Goal: Transaction & Acquisition: Obtain resource

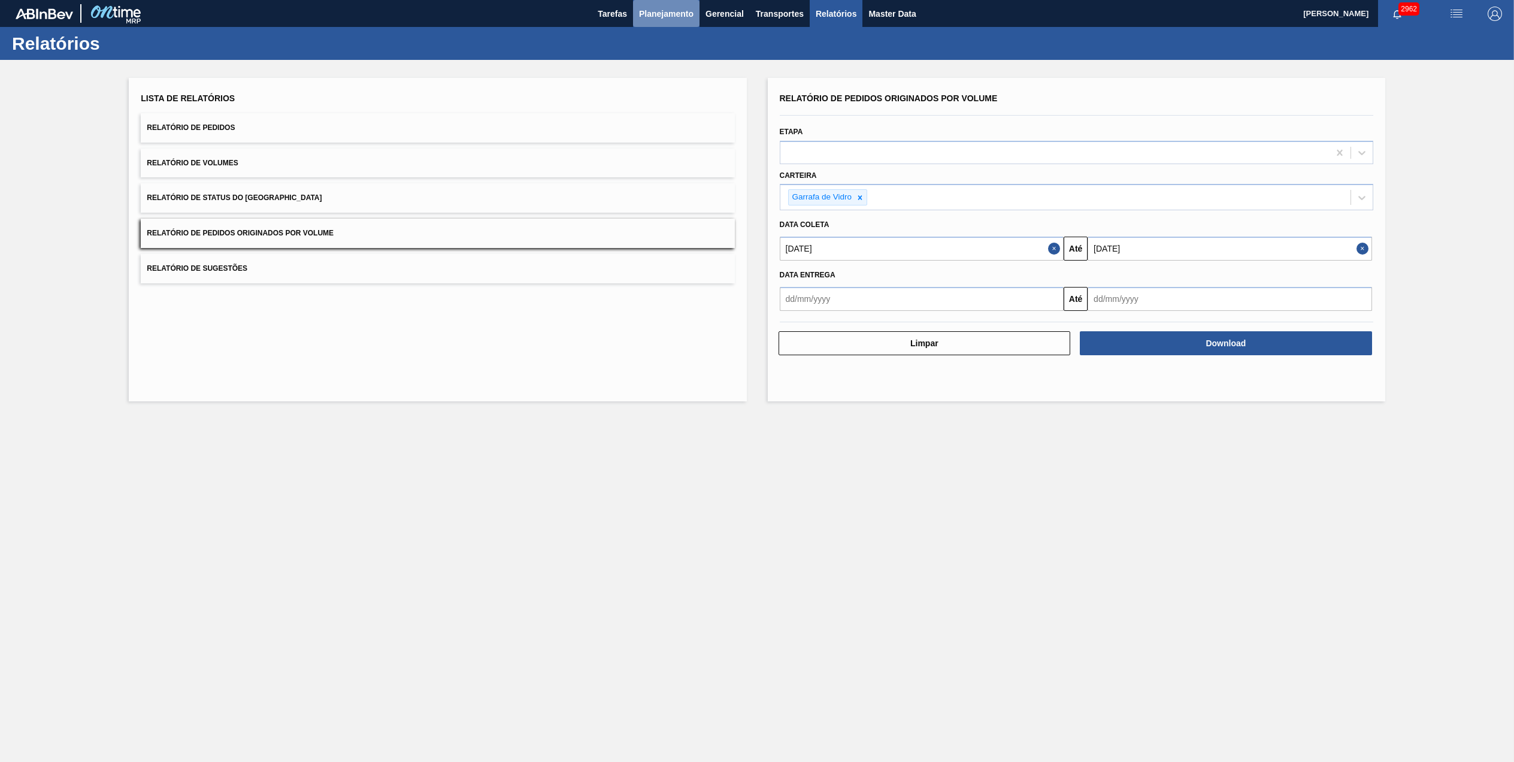
click at [655, 17] on span "Planejamento" at bounding box center [666, 14] width 54 height 14
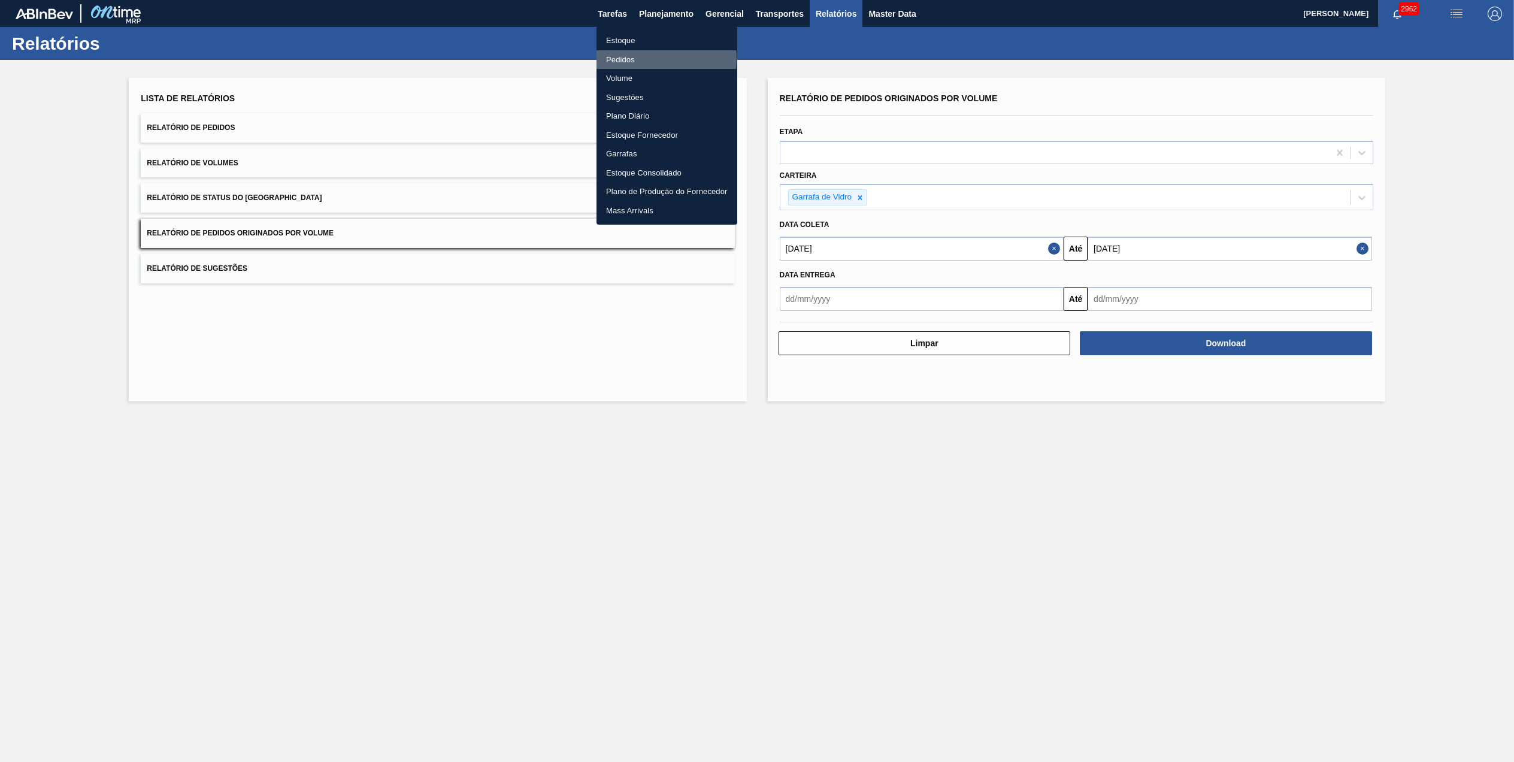
click at [624, 59] on li "Pedidos" at bounding box center [667, 59] width 141 height 19
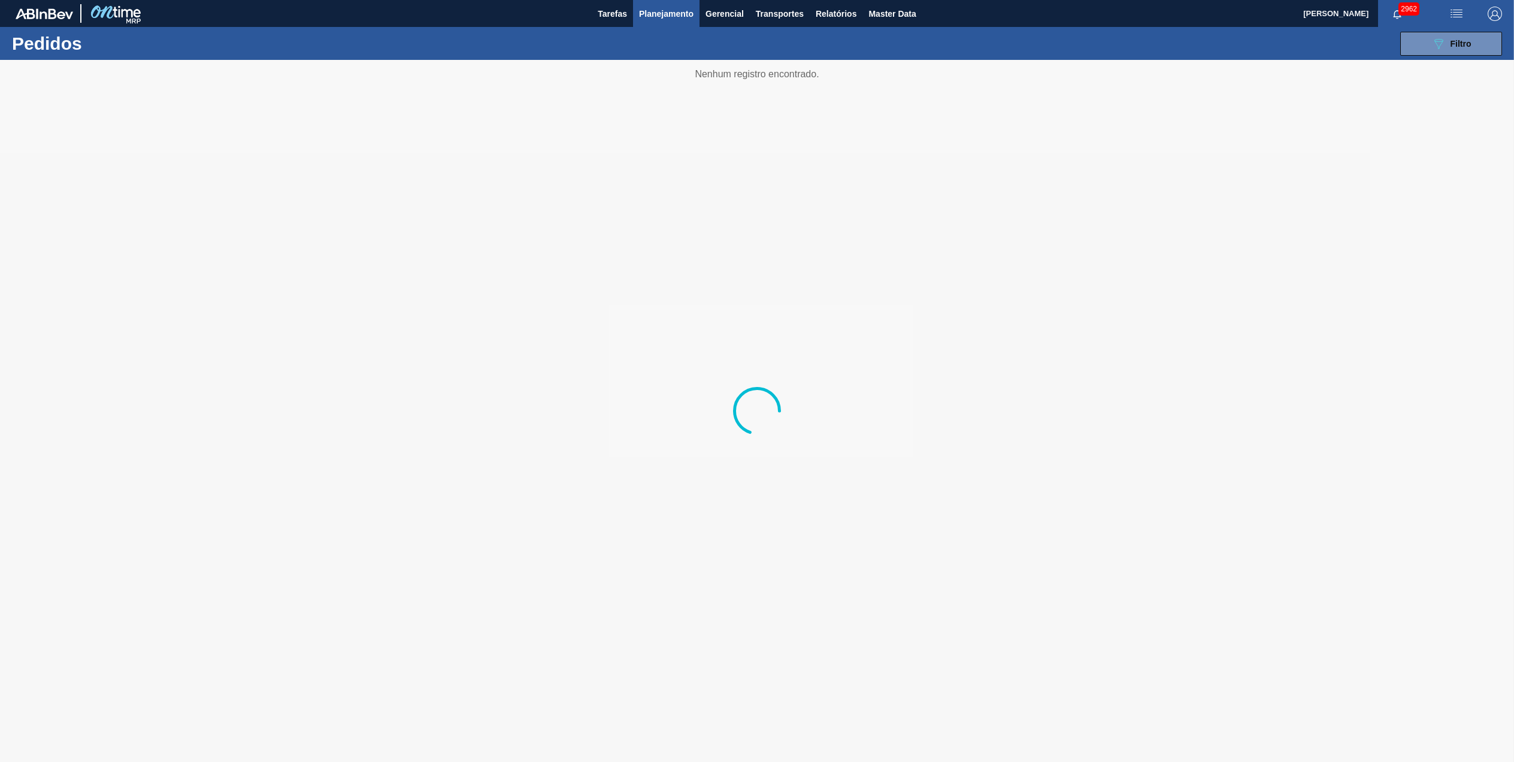
click at [1459, 19] on img "button" at bounding box center [1456, 14] width 14 height 14
click at [1328, 80] on div at bounding box center [757, 381] width 1514 height 762
click at [1428, 47] on button "089F7B8B-B2A5-4AFE-B5C0-19BA573D28AC Filtro" at bounding box center [1451, 44] width 102 height 24
click at [1261, 140] on div at bounding box center [757, 411] width 1514 height 702
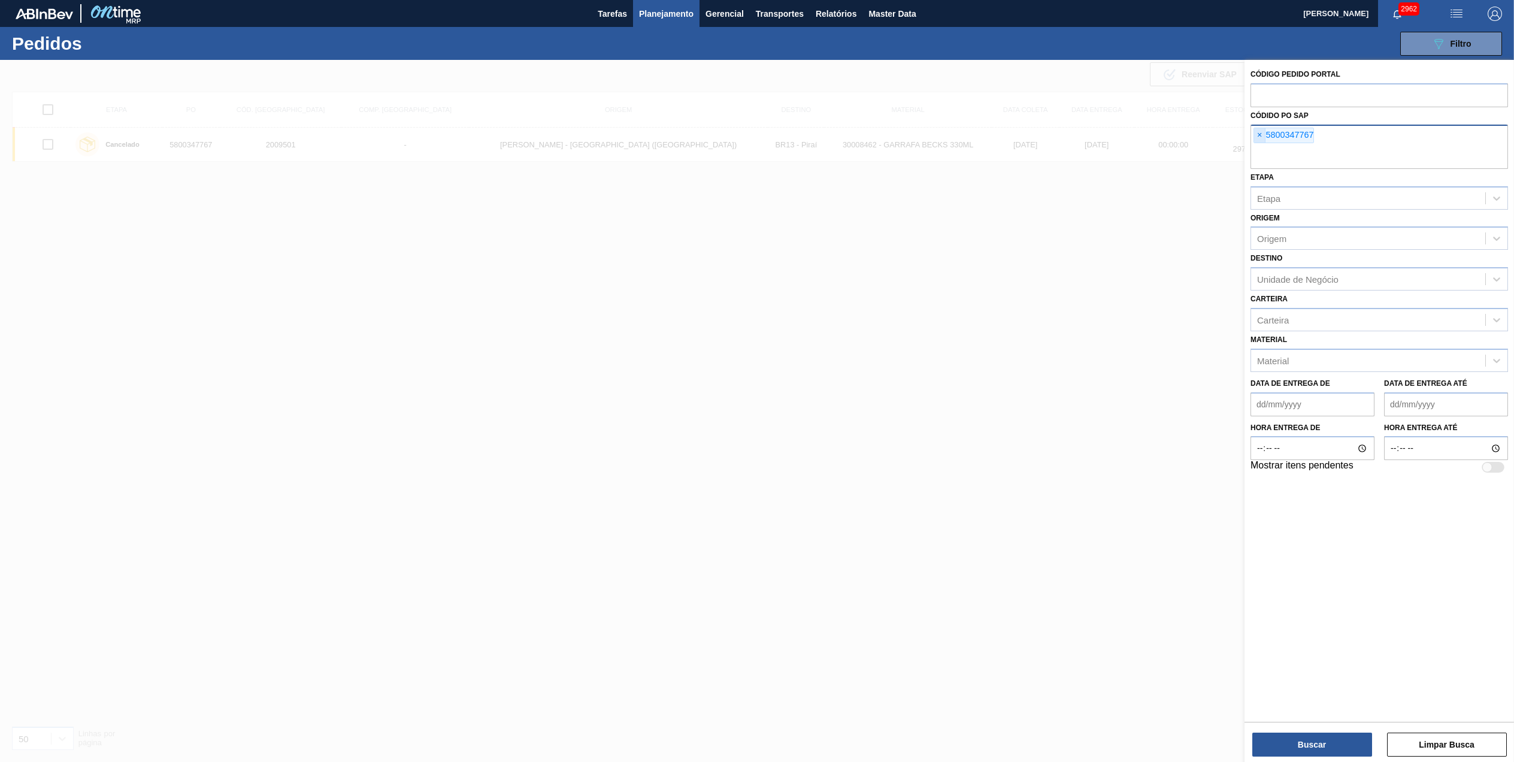
click at [1256, 135] on span "×" at bounding box center [1259, 135] width 11 height 14
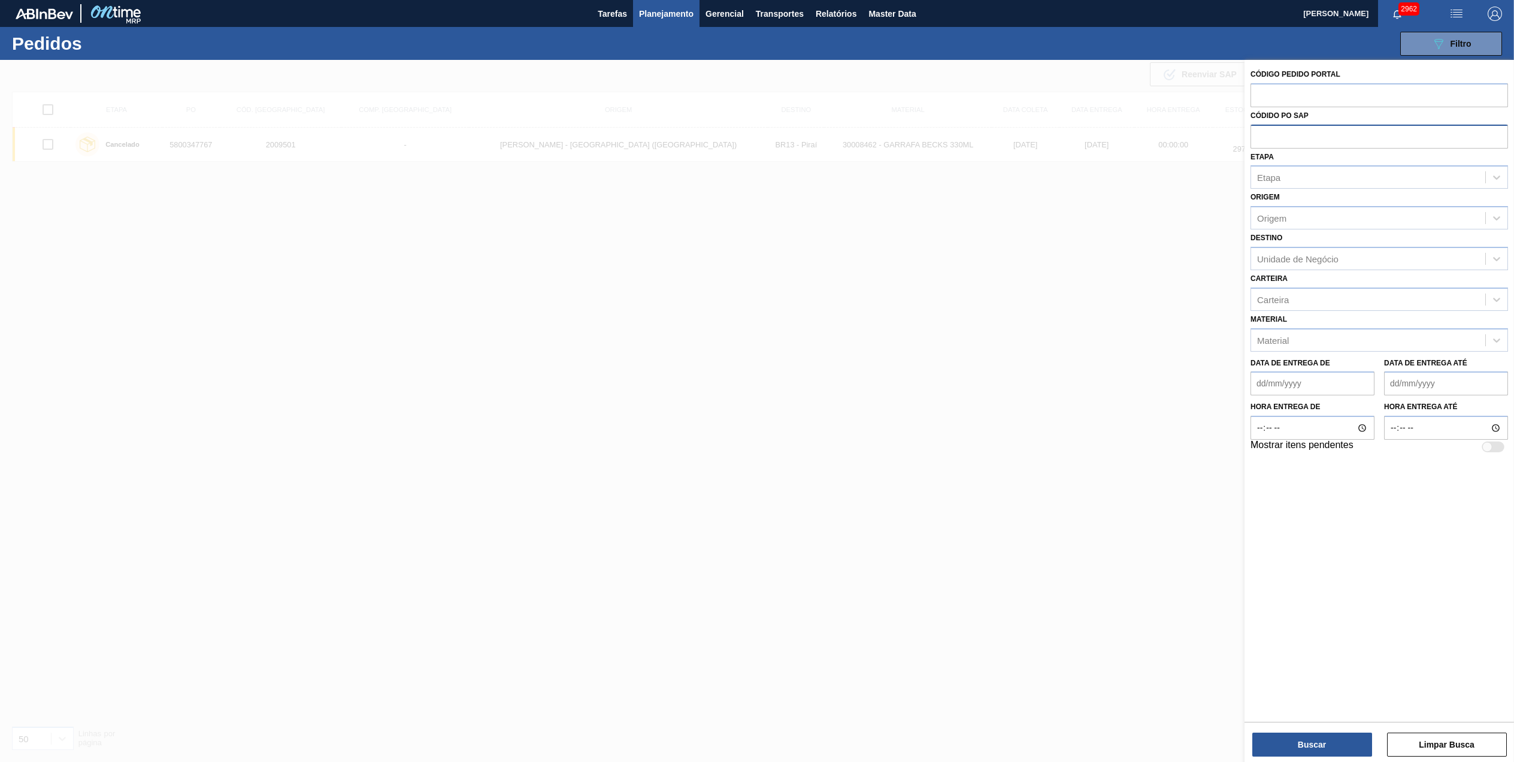
click at [1256, 135] on input "text" at bounding box center [1379, 136] width 258 height 23
paste input "5800334665"
type input "5800334665"
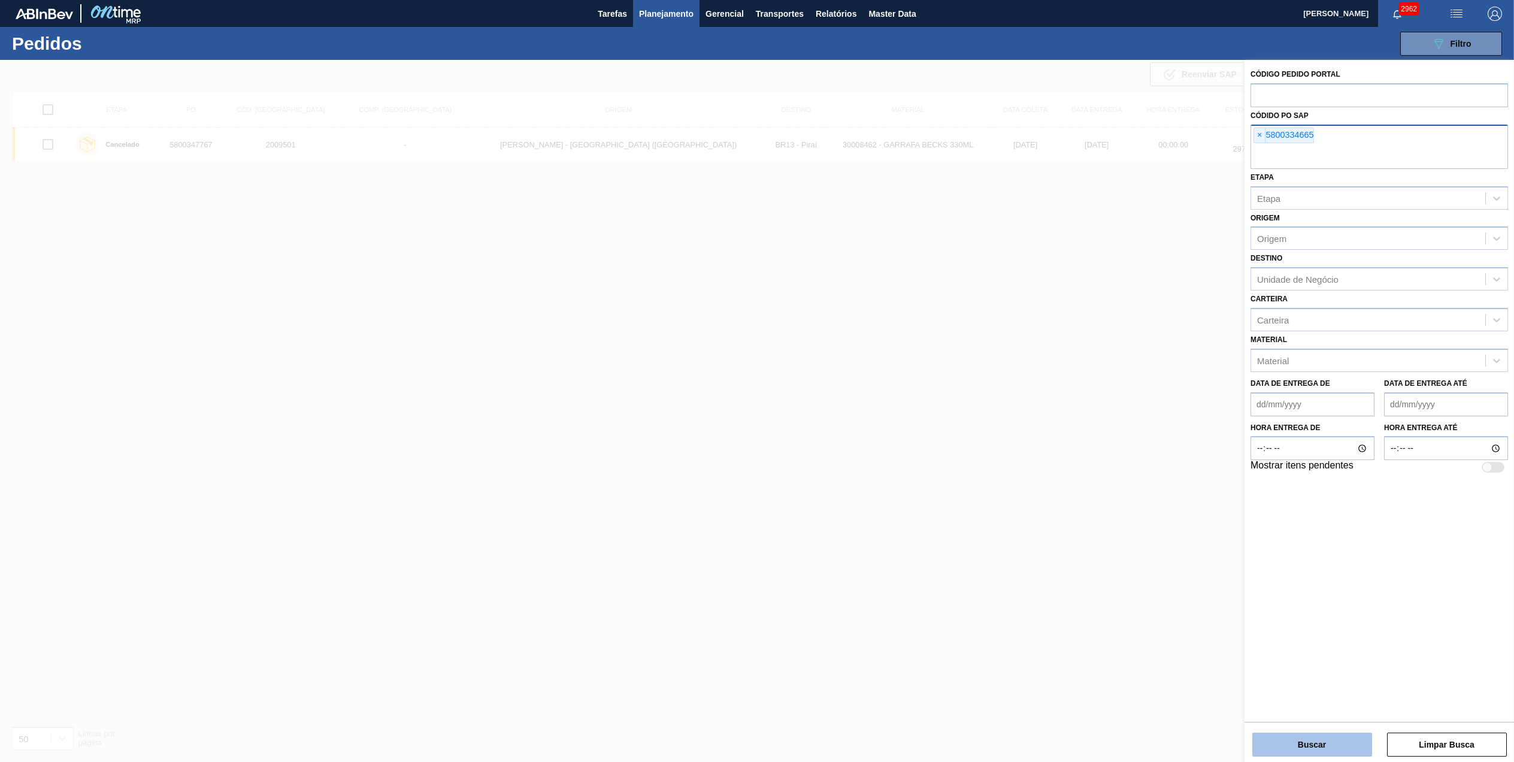
click at [1297, 738] on button "Buscar" at bounding box center [1312, 744] width 120 height 24
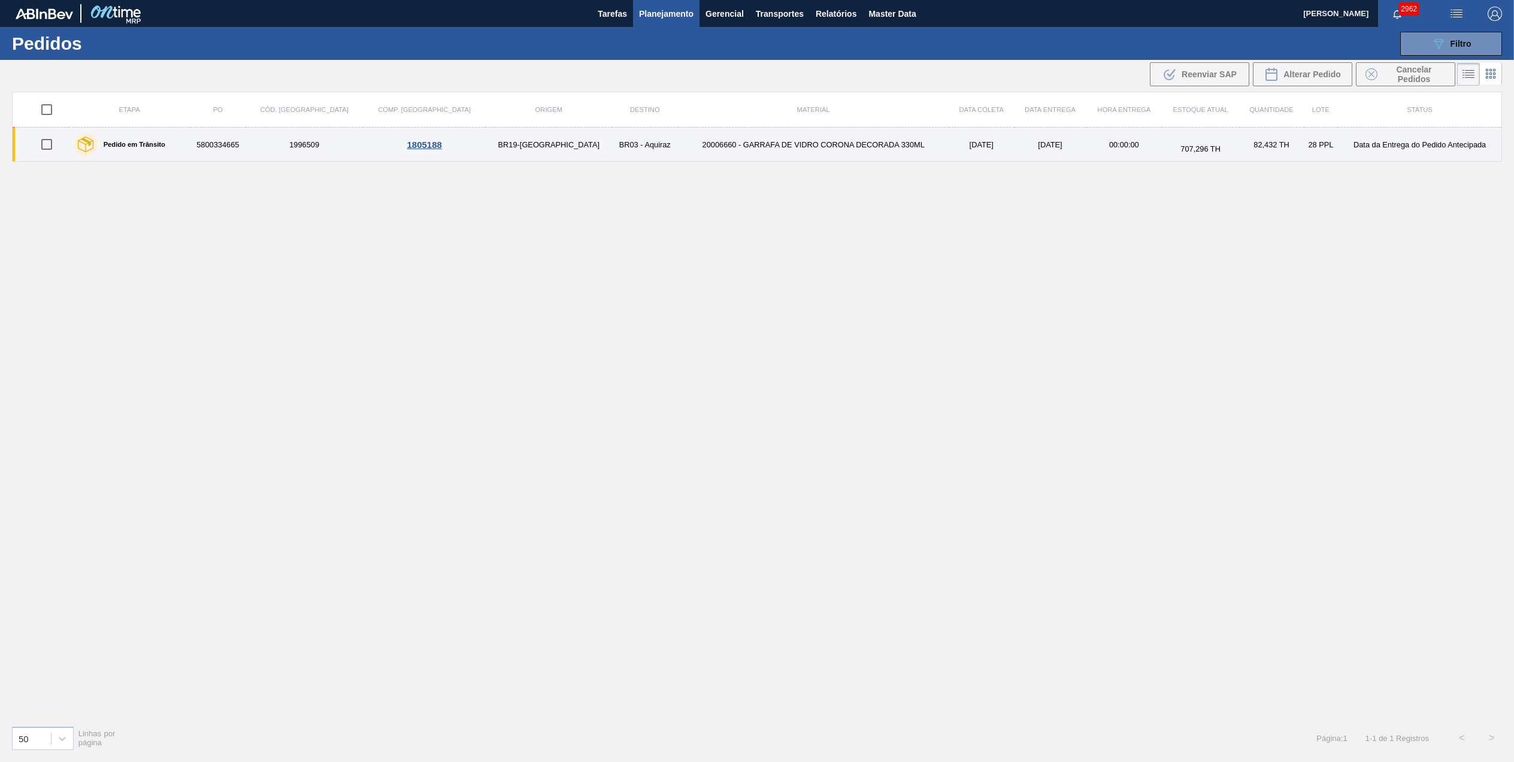
click at [678, 143] on td "20006660 - GARRAFA DE VIDRO CORONA DECORADA 330ML" at bounding box center [813, 145] width 271 height 34
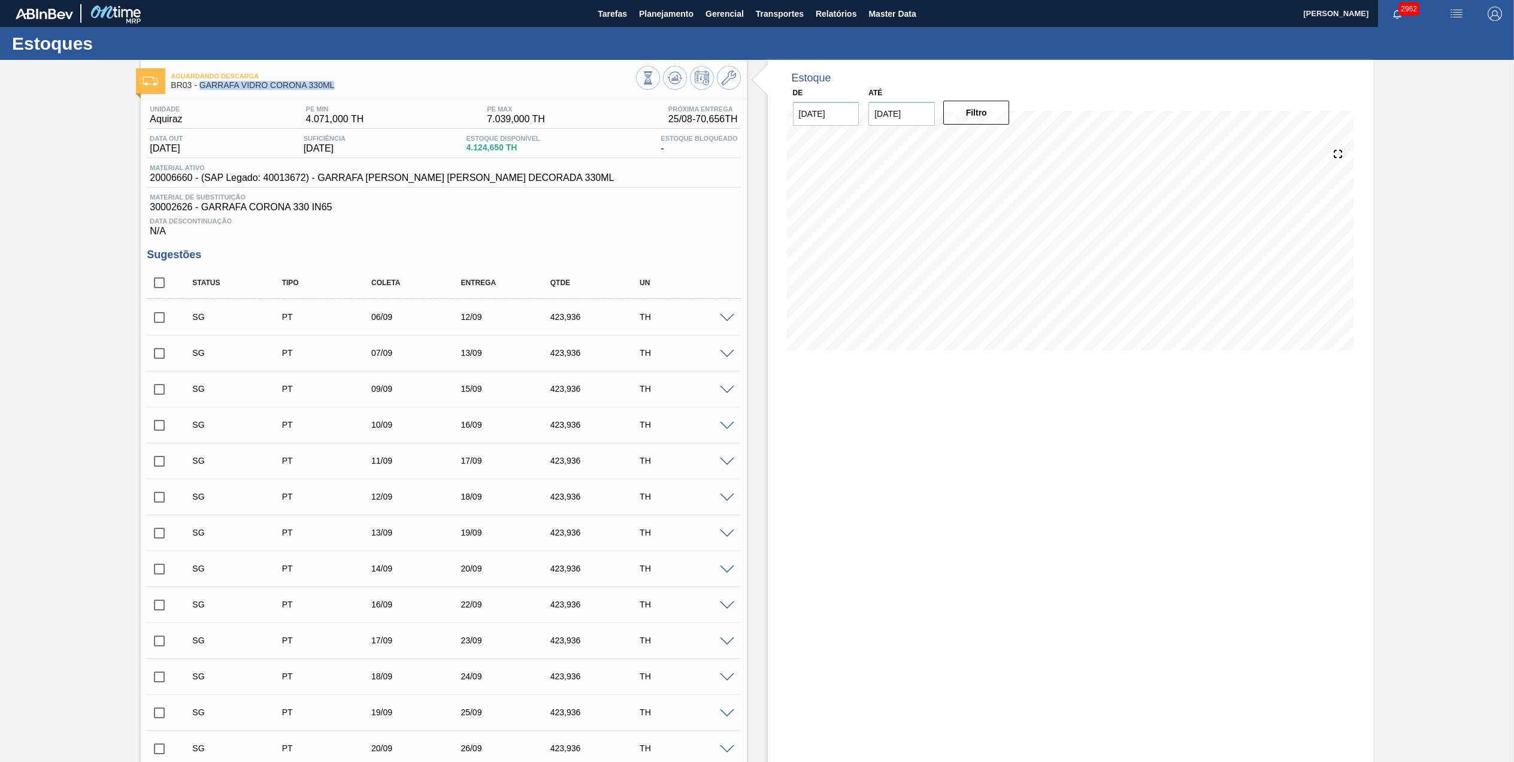
drag, startPoint x: 299, startPoint y: 87, endPoint x: 199, endPoint y: 86, distance: 100.0
click at [199, 86] on span "BR03 - GARRAFA VIDRO CORONA 330ML" at bounding box center [403, 85] width 465 height 9
copy span "GARRAFA VIDRO CORONA 330ML"
click at [672, 14] on span "Planejamento" at bounding box center [666, 14] width 54 height 14
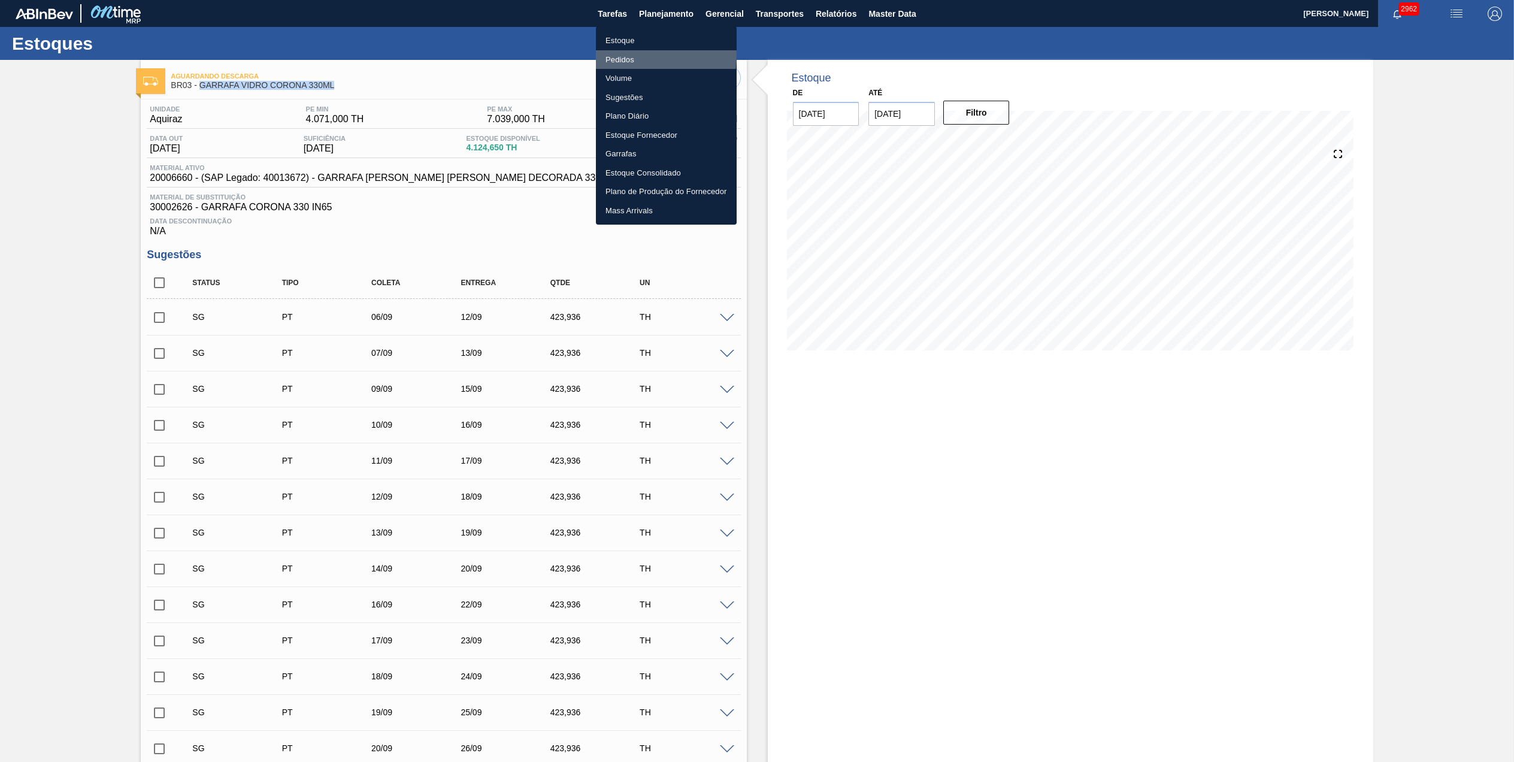
click at [625, 55] on li "Pedidos" at bounding box center [666, 59] width 141 height 19
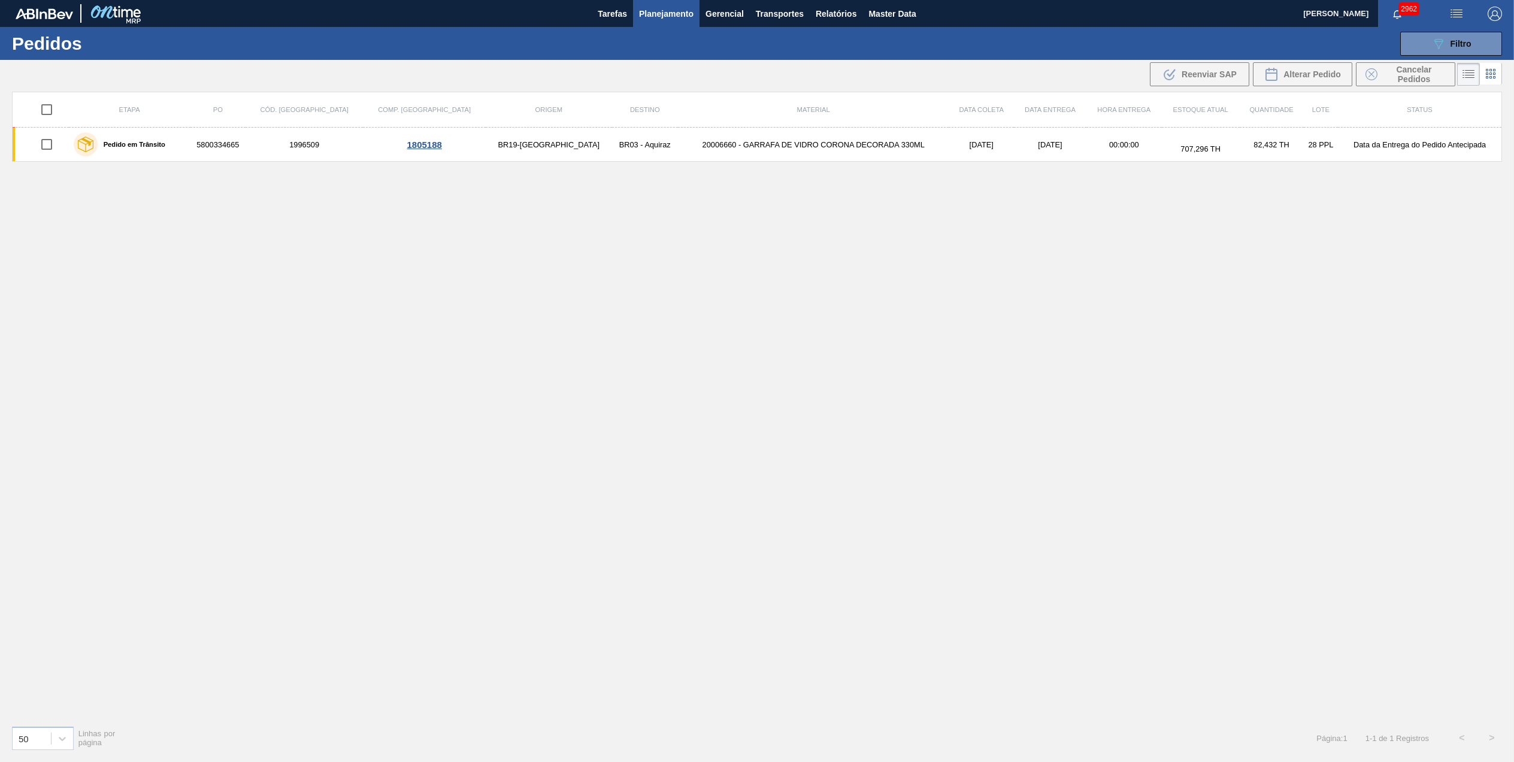
click at [473, 0] on html "Tarefas Planejamento Gerencial Transportes Relatórios Master Data [PERSON_NAME]…" at bounding box center [757, 0] width 1514 height 0
click at [1440, 42] on icon "089F7B8B-B2A5-4AFE-B5C0-19BA573D28AC" at bounding box center [1438, 44] width 14 height 14
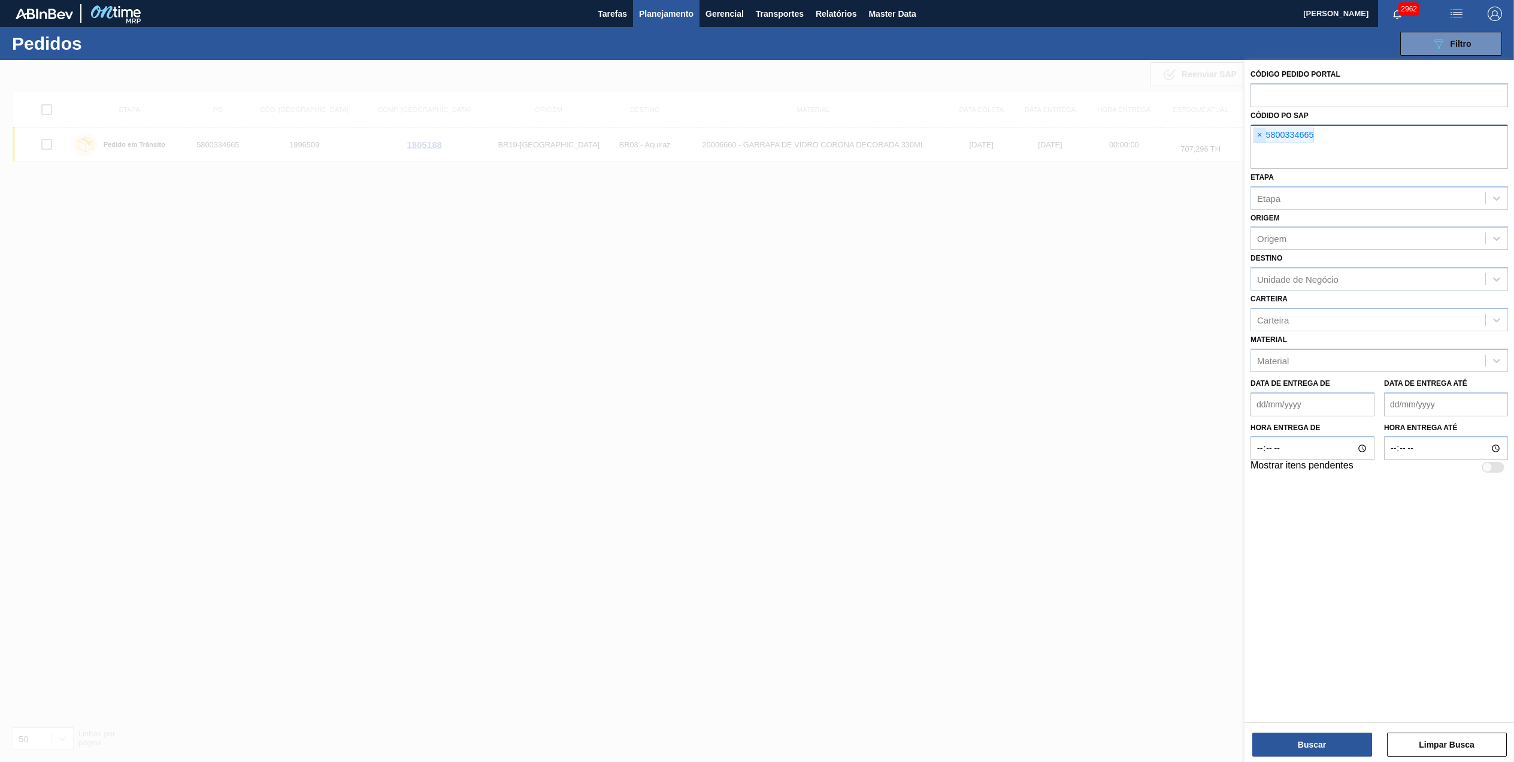
click at [1254, 137] on span "×" at bounding box center [1259, 135] width 11 height 14
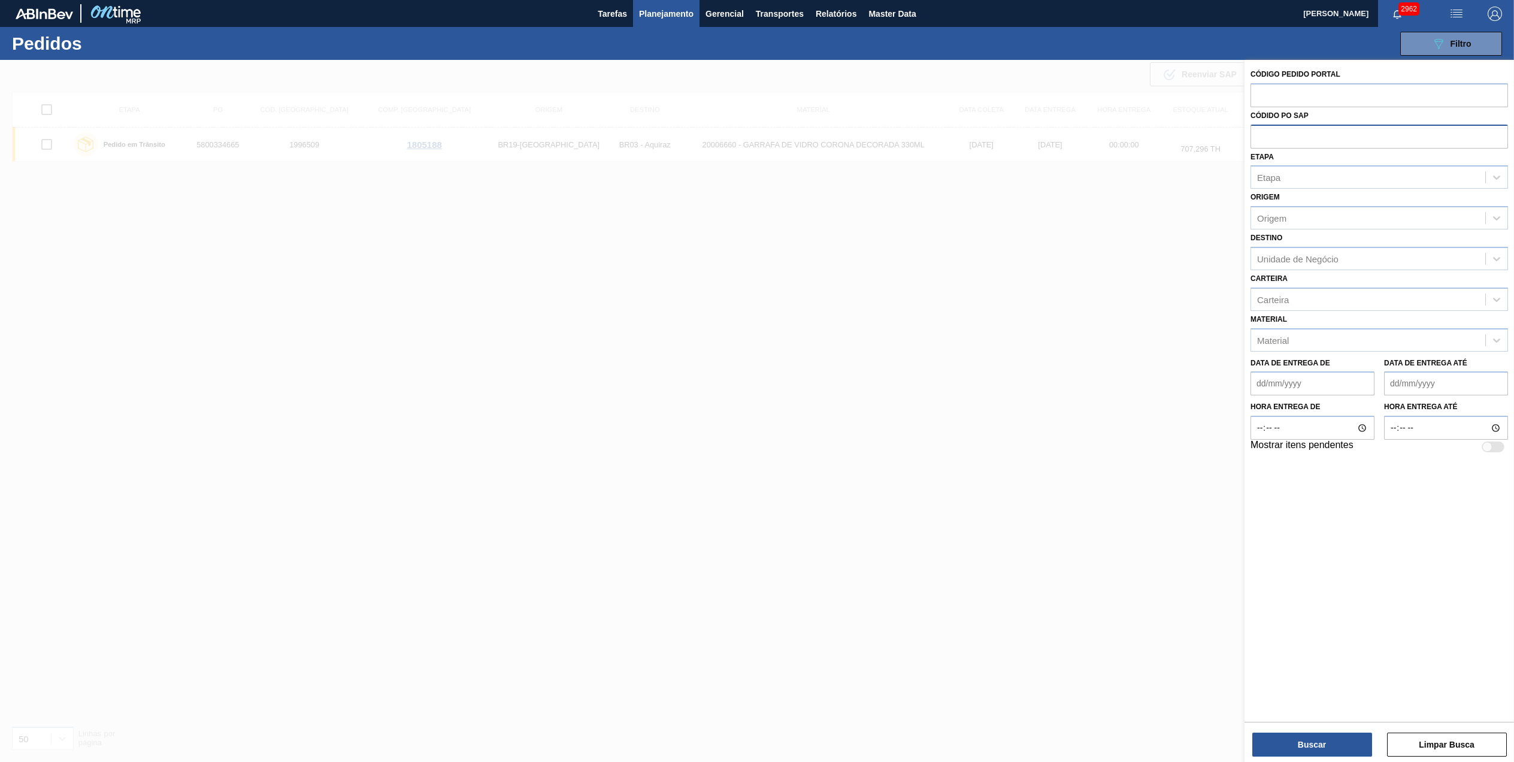
paste input "text"
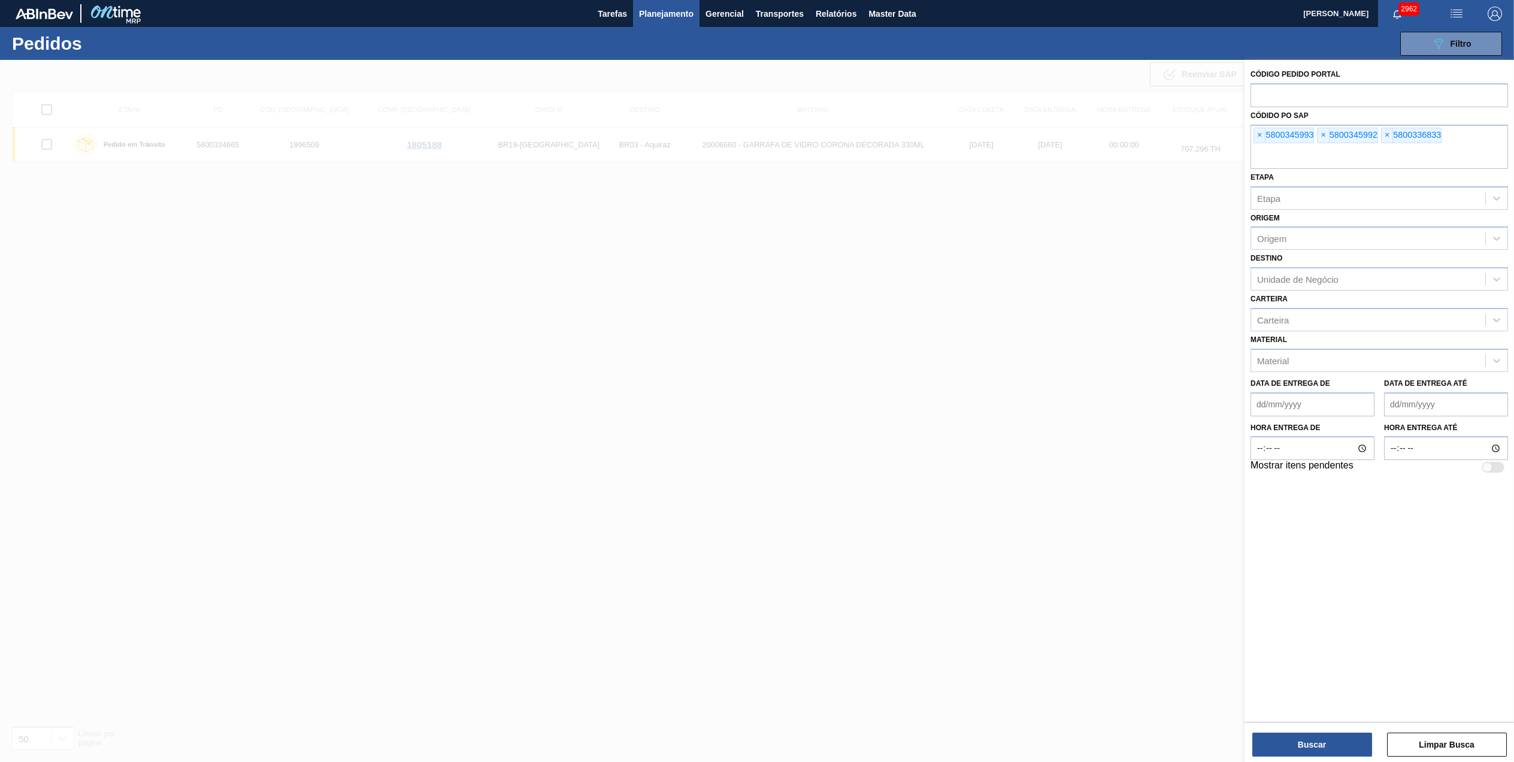
click at [1289, 759] on div "Código Pedido Portal Códido PO SAP × 5800345993 × 5800345992 × 5800336833 Etapa…" at bounding box center [1380, 412] width 270 height 704
click at [1292, 740] on button "Buscar" at bounding box center [1312, 744] width 120 height 24
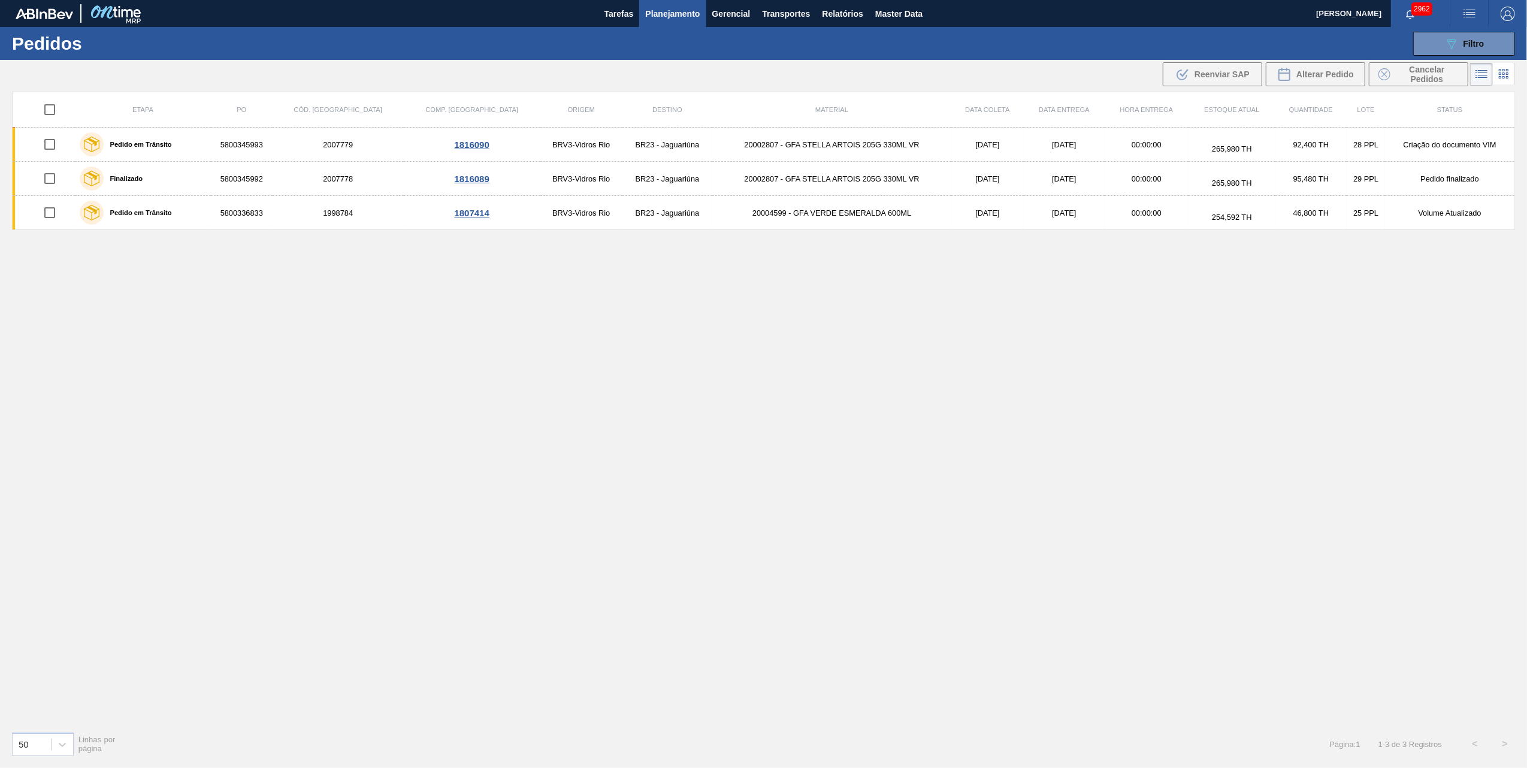
click at [1445, 58] on div "089F7B8B-B2A5-4AFE-B5C0-19BA573D28AC Filtro Código Pedido Portal Códido PO SAP …" at bounding box center [859, 44] width 1322 height 36
click at [1440, 44] on button "089F7B8B-B2A5-4AFE-B5C0-19BA573D28AC Filtro" at bounding box center [1464, 44] width 102 height 24
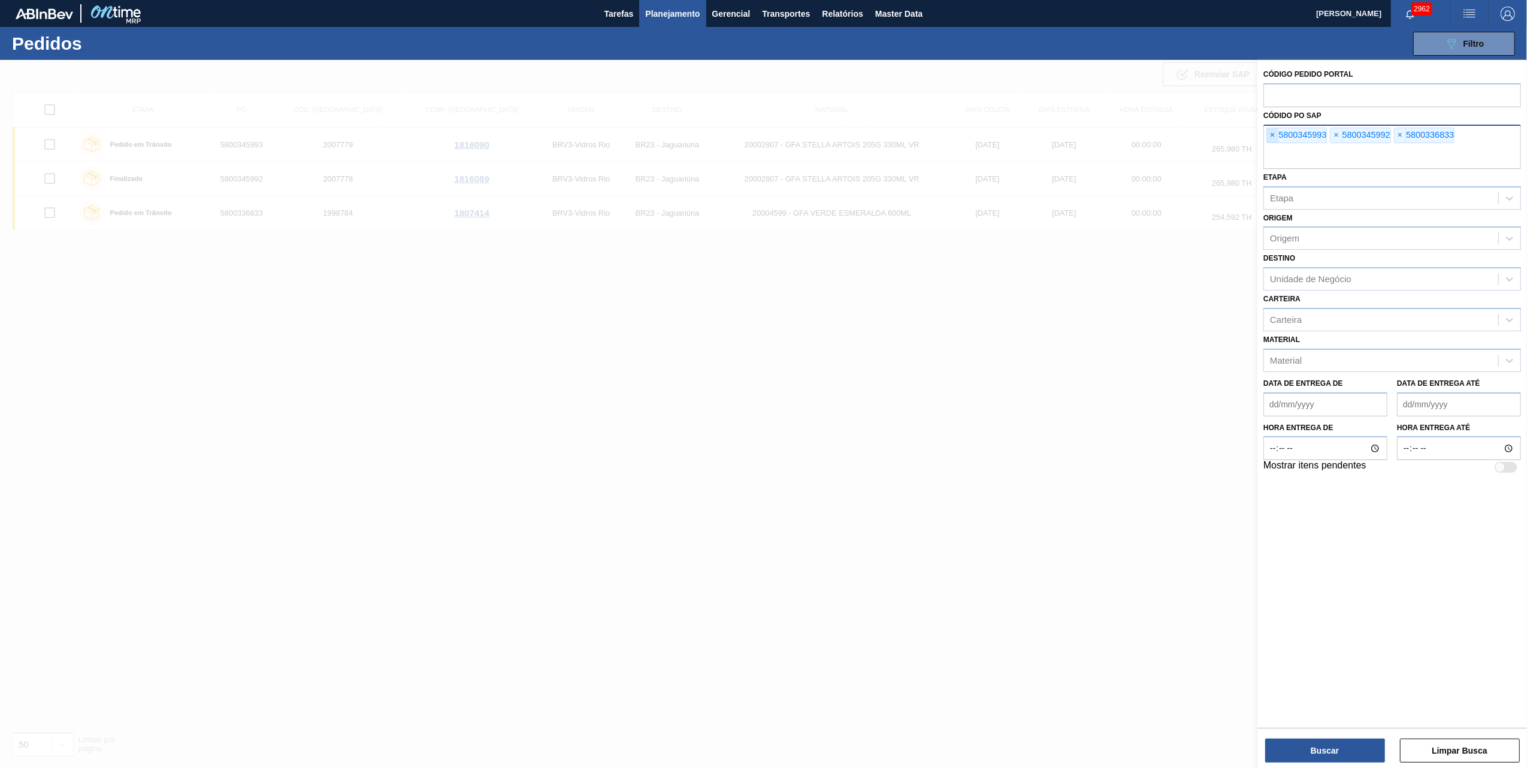
click at [1267, 133] on span "×" at bounding box center [1272, 135] width 11 height 14
click at [1274, 135] on span "×" at bounding box center [1272, 135] width 11 height 14
click at [1275, 135] on span "×" at bounding box center [1272, 135] width 11 height 14
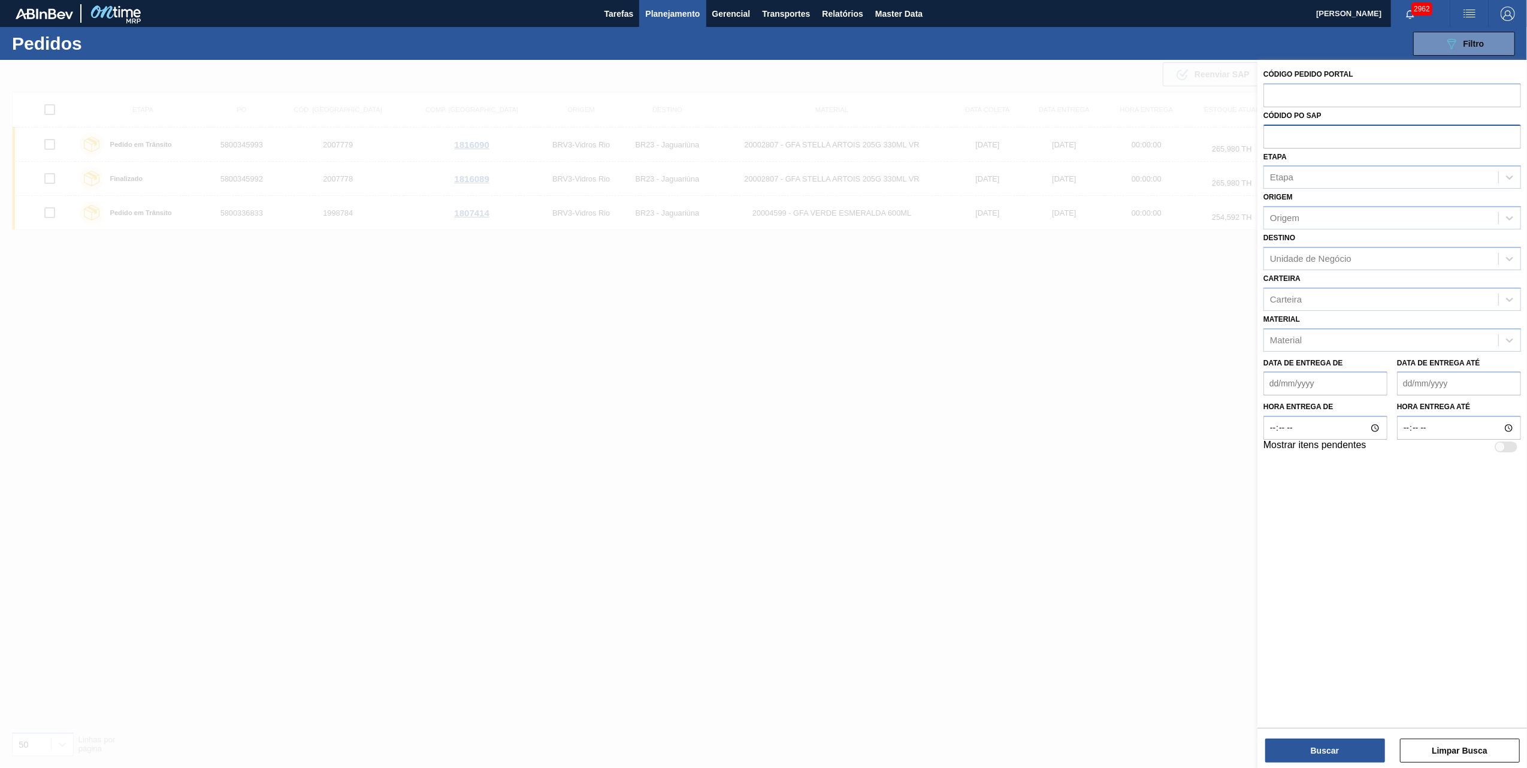
click at [1275, 135] on input "text" at bounding box center [1392, 136] width 258 height 23
paste input "text"
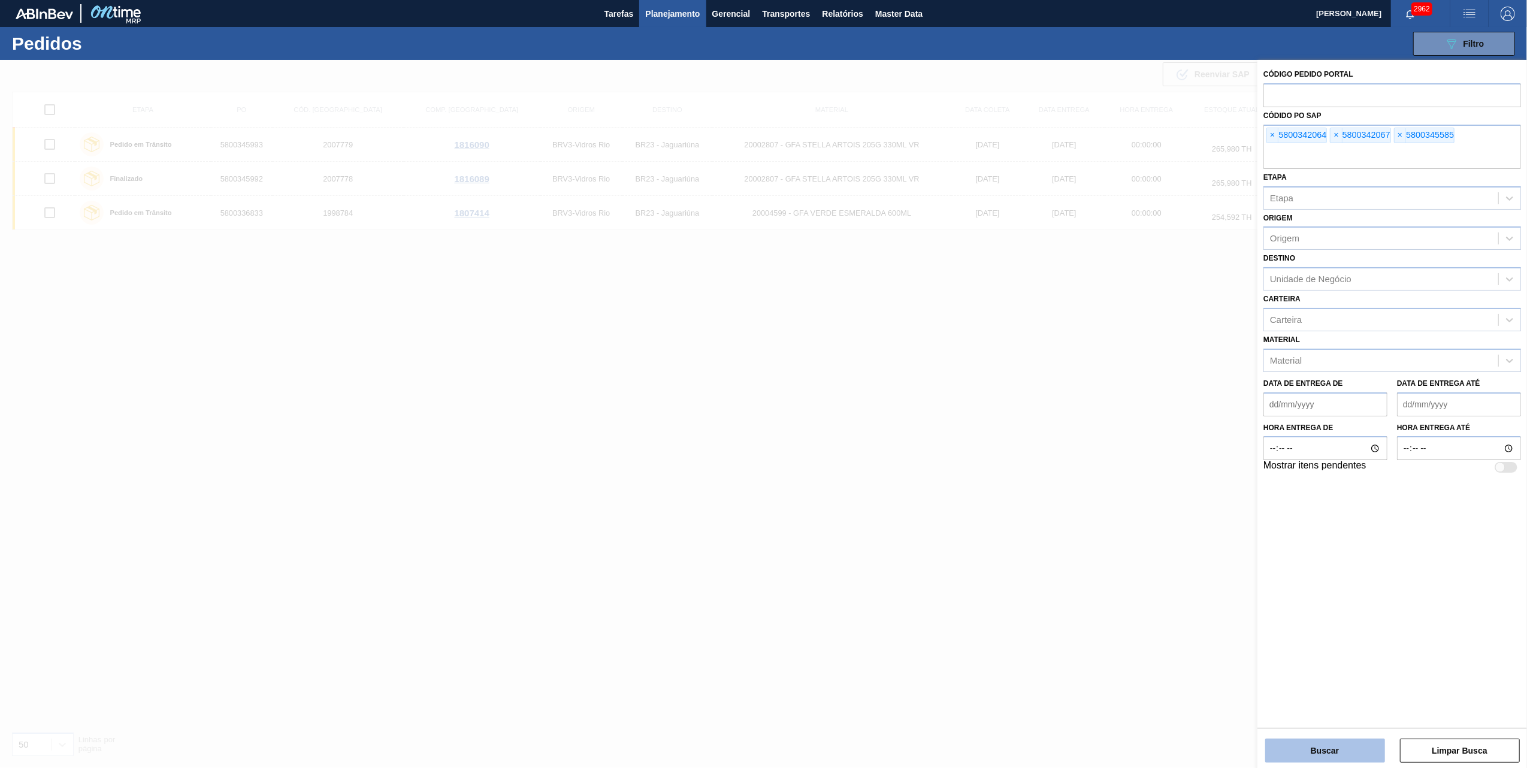
click at [1349, 746] on button "Buscar" at bounding box center [1325, 750] width 120 height 24
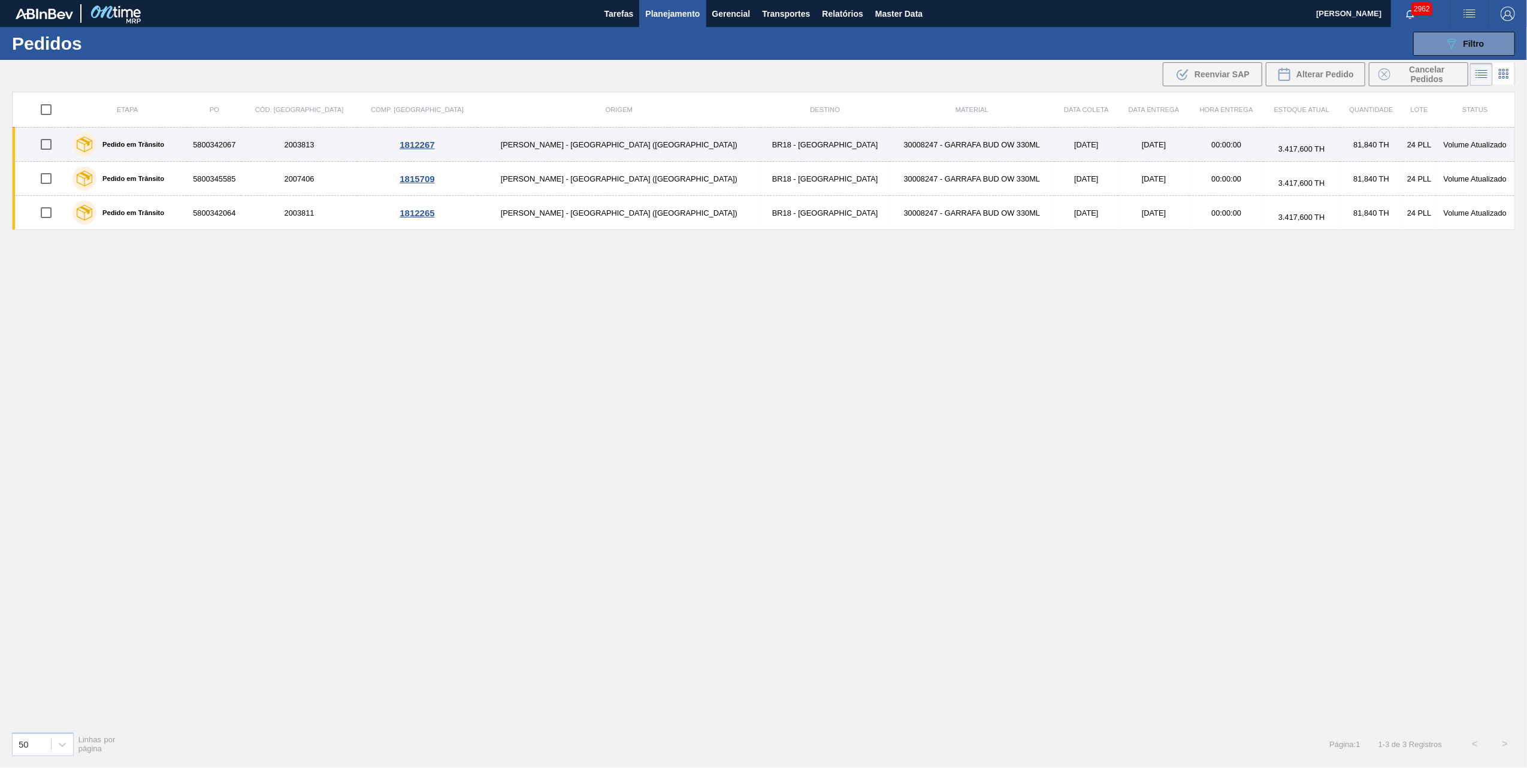
click at [165, 152] on div "Pedido em Trânsito" at bounding box center [118, 144] width 98 height 30
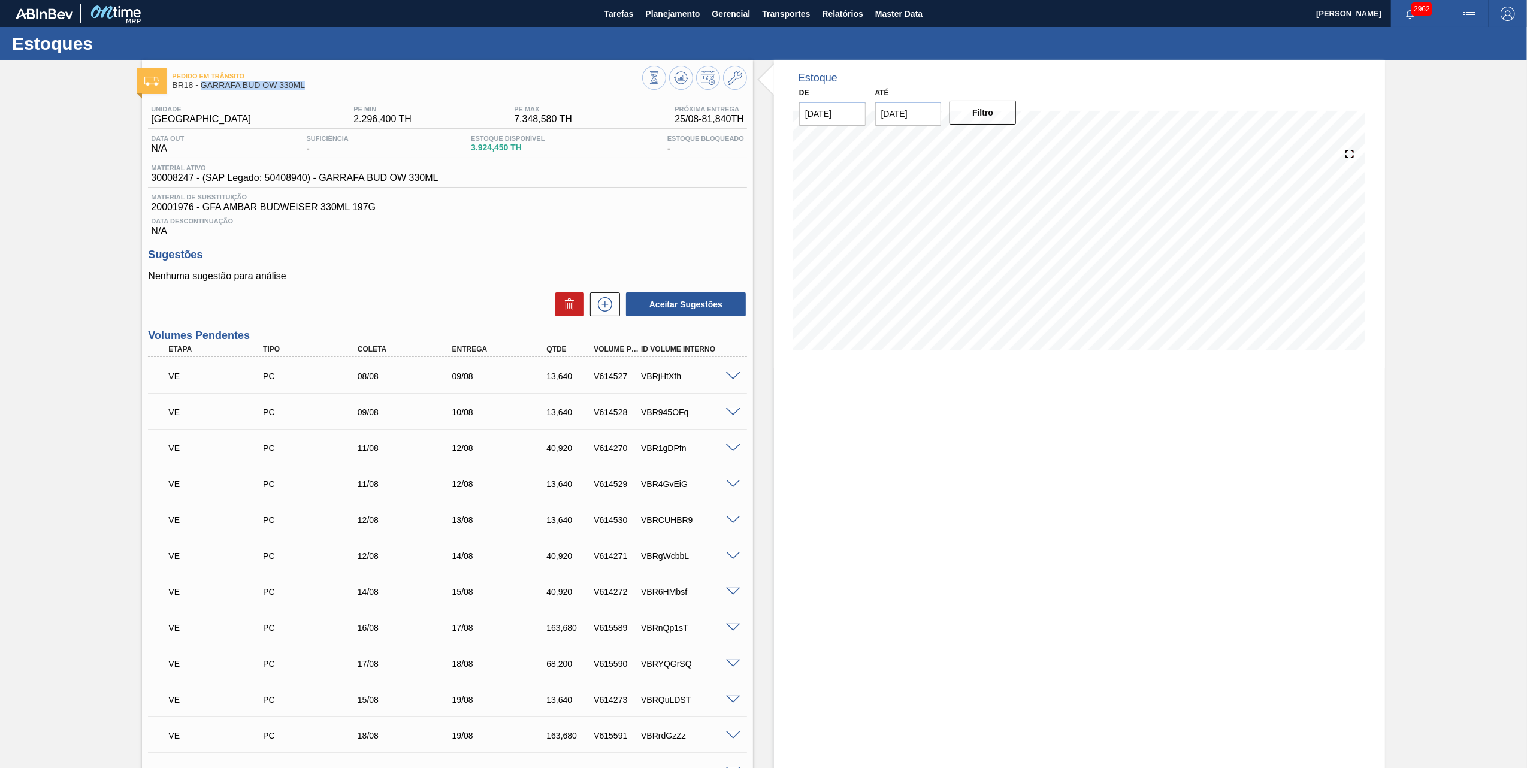
drag, startPoint x: 334, startPoint y: 86, endPoint x: 199, endPoint y: 87, distance: 134.2
click at [199, 87] on span "BR18 - GARRAFA BUD OW 330ML" at bounding box center [407, 85] width 470 height 9
copy span "GARRAFA BUD OW 330ML"
click at [671, 16] on span "Planejamento" at bounding box center [672, 14] width 54 height 14
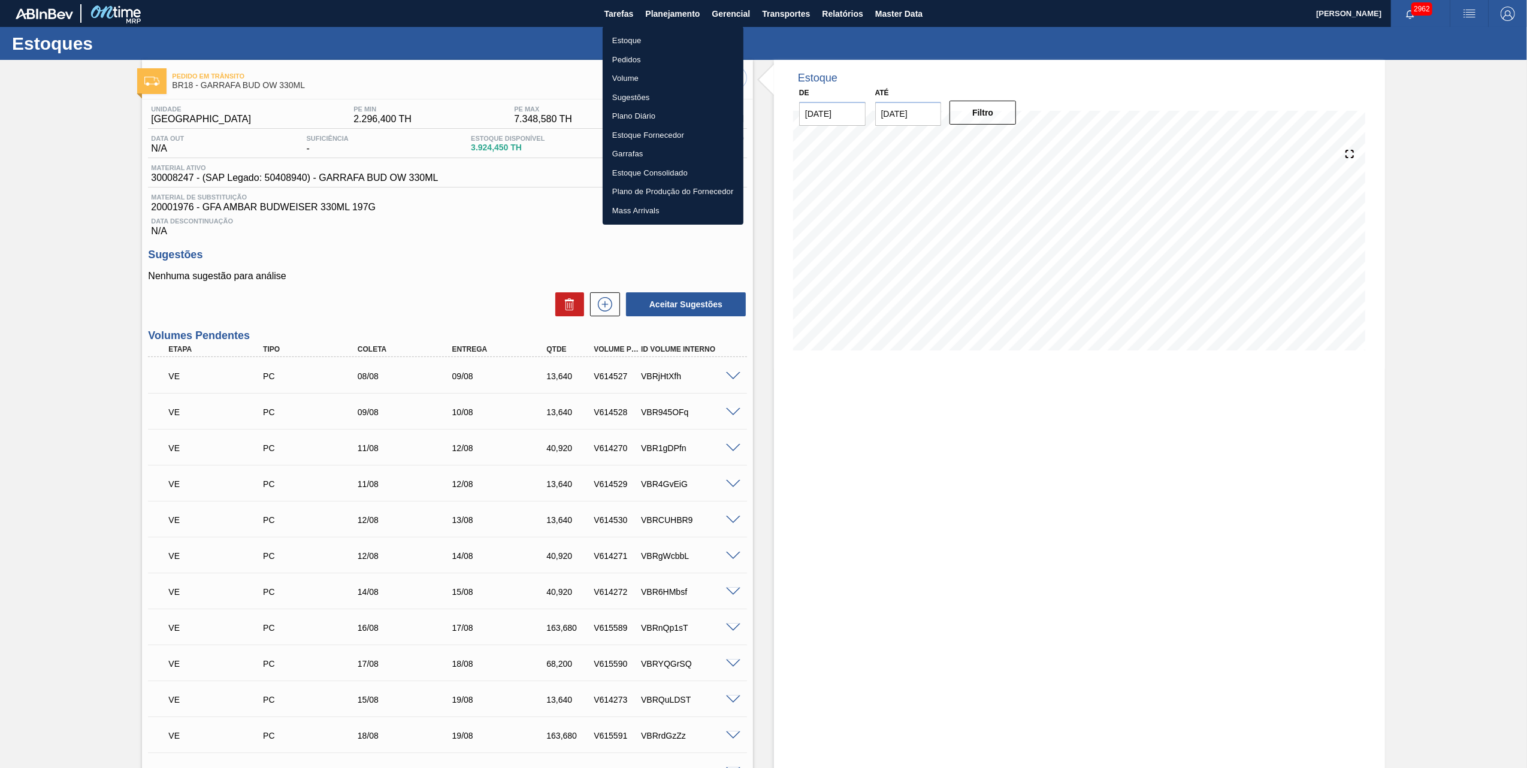
click at [855, 12] on div at bounding box center [763, 384] width 1527 height 768
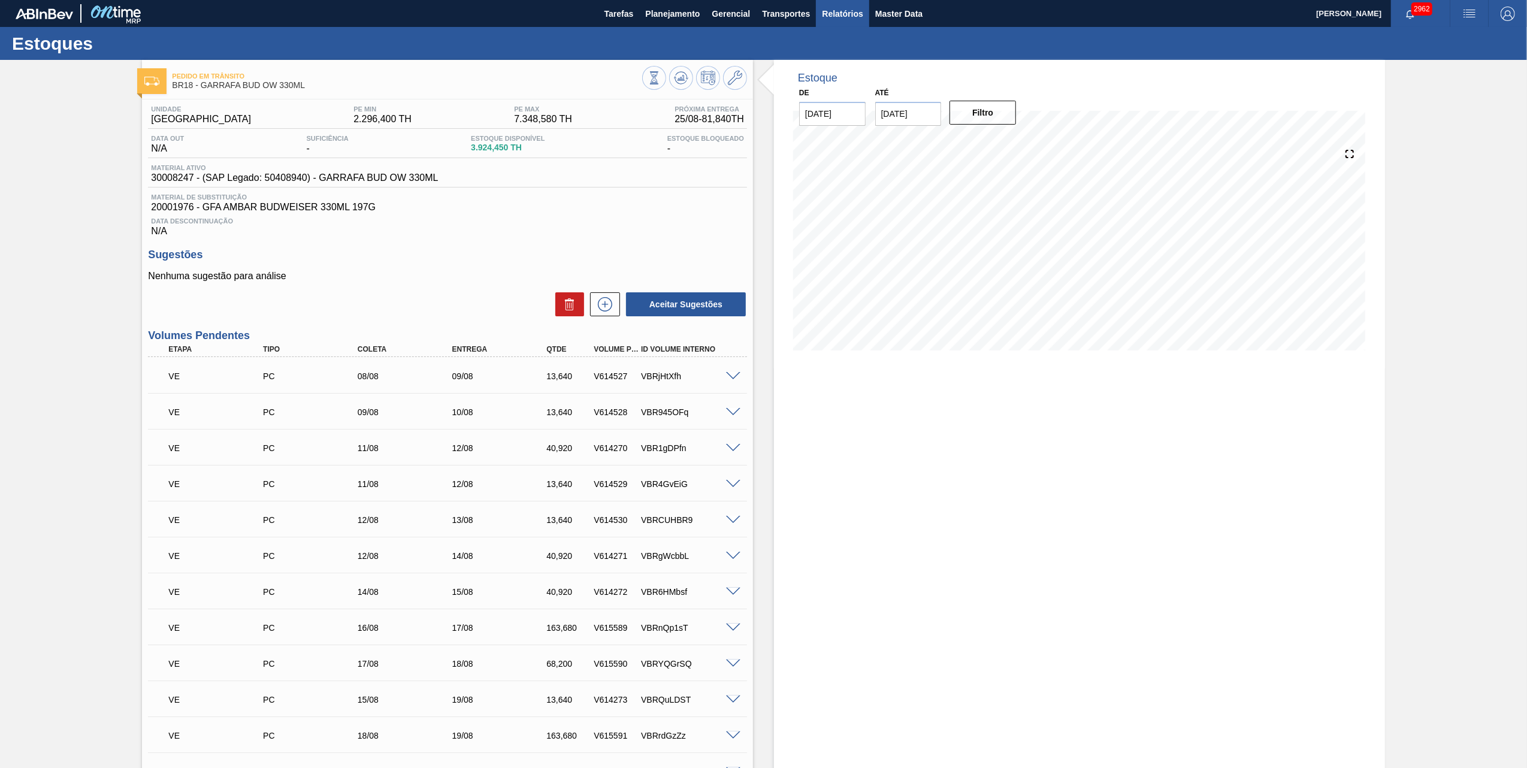
click at [850, 12] on div "Estoque Pedidos Volume Sugestões Plano Diário Estoque Fornecedor Garrafas Estoq…" at bounding box center [763, 384] width 1527 height 768
click at [846, 14] on span "Relatórios" at bounding box center [842, 14] width 41 height 14
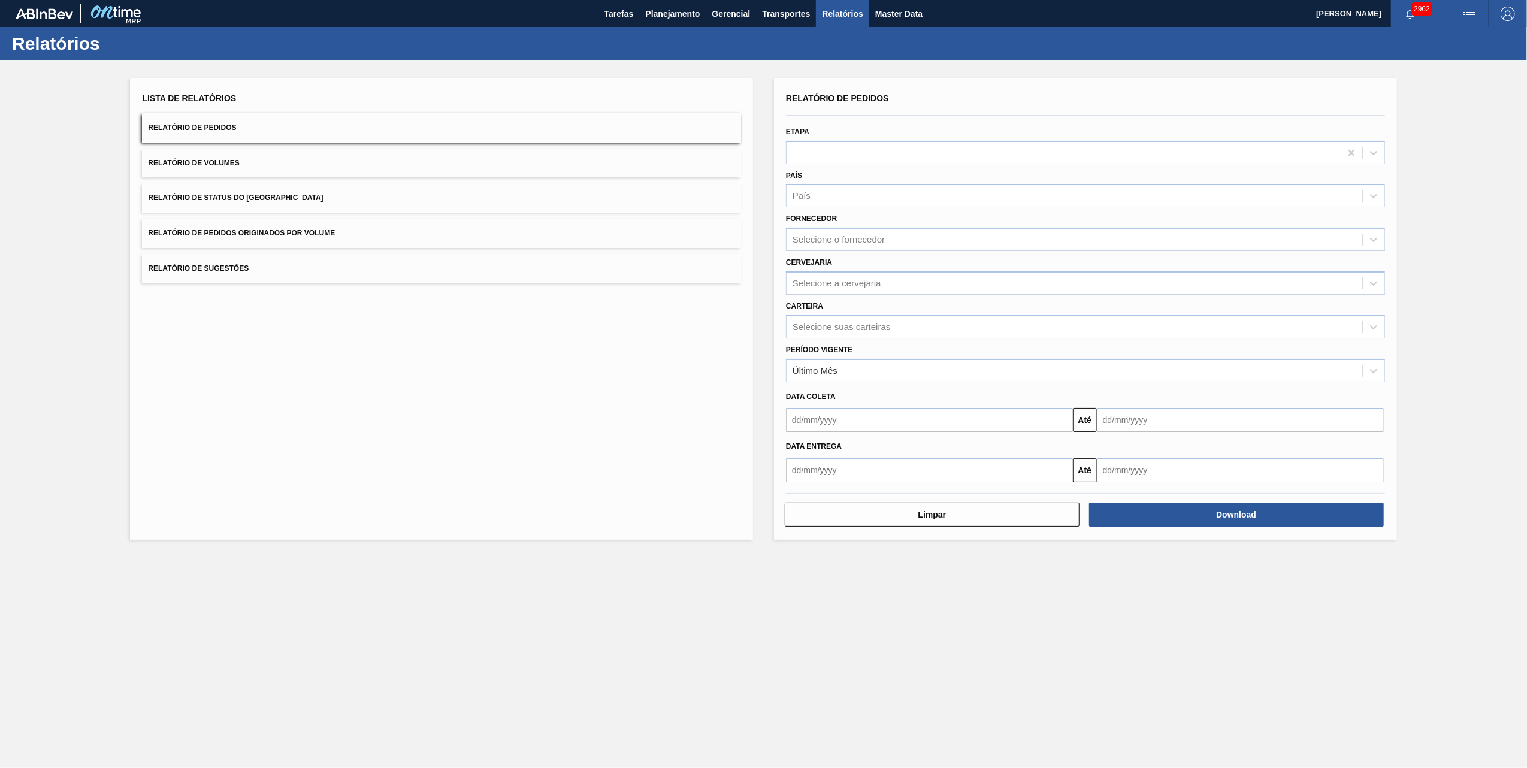
click at [297, 226] on button "Relatório de Pedidos Originados por Volume" at bounding box center [441, 233] width 599 height 29
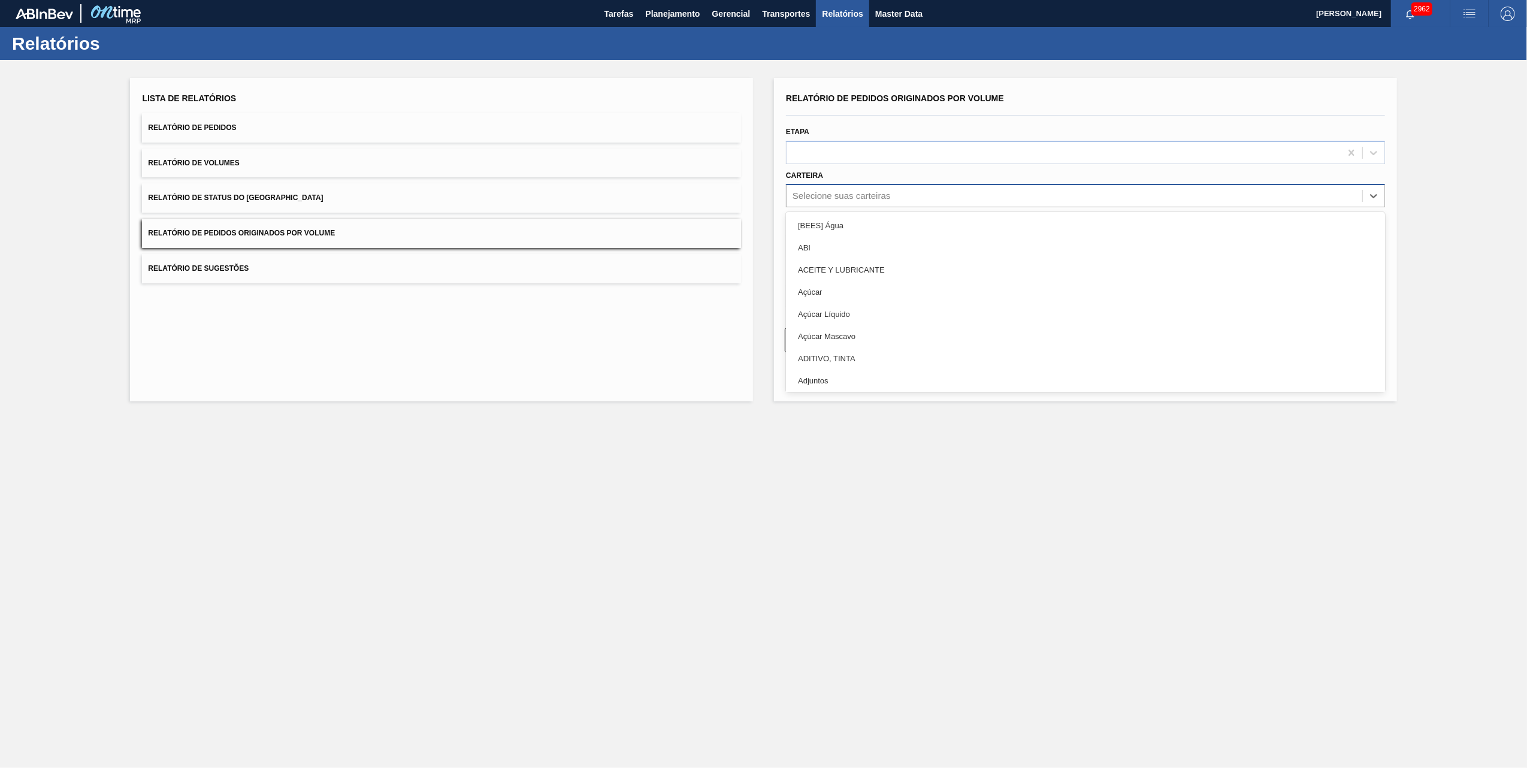
click at [926, 202] on div "Selecione suas carteiras" at bounding box center [1074, 195] width 576 height 17
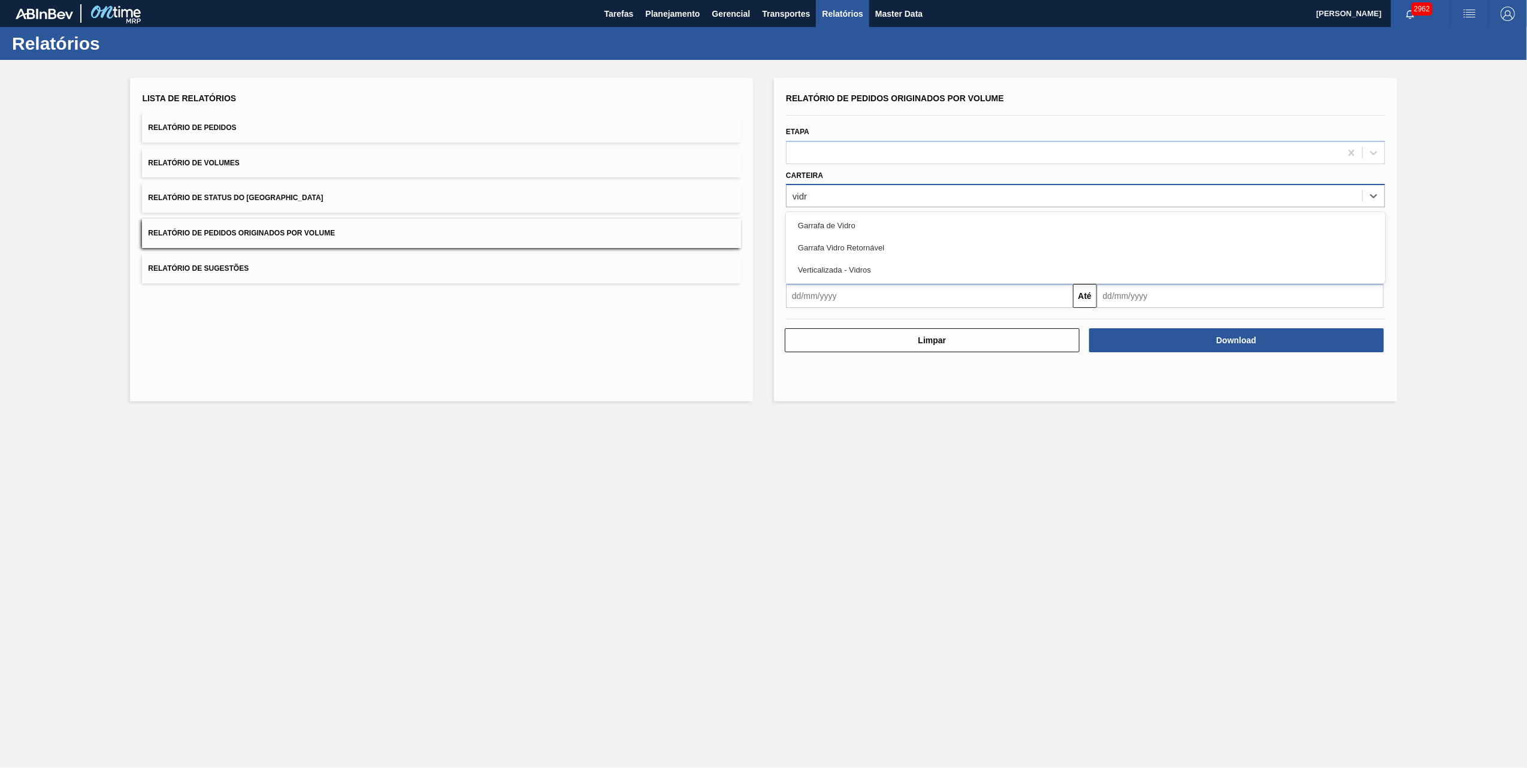
type input "vidro"
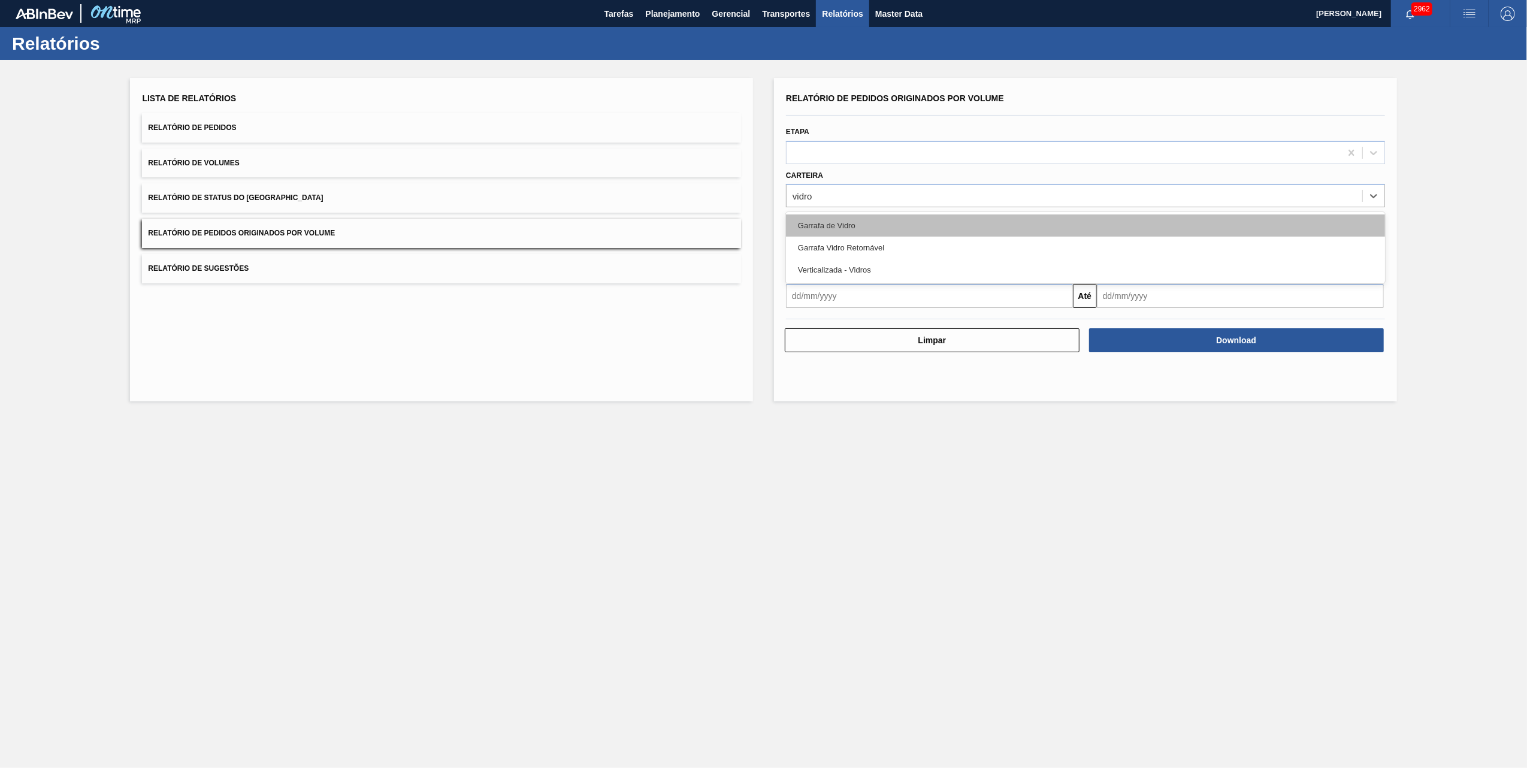
click at [860, 223] on div "Garrafa de Vidro" at bounding box center [1085, 225] width 599 height 22
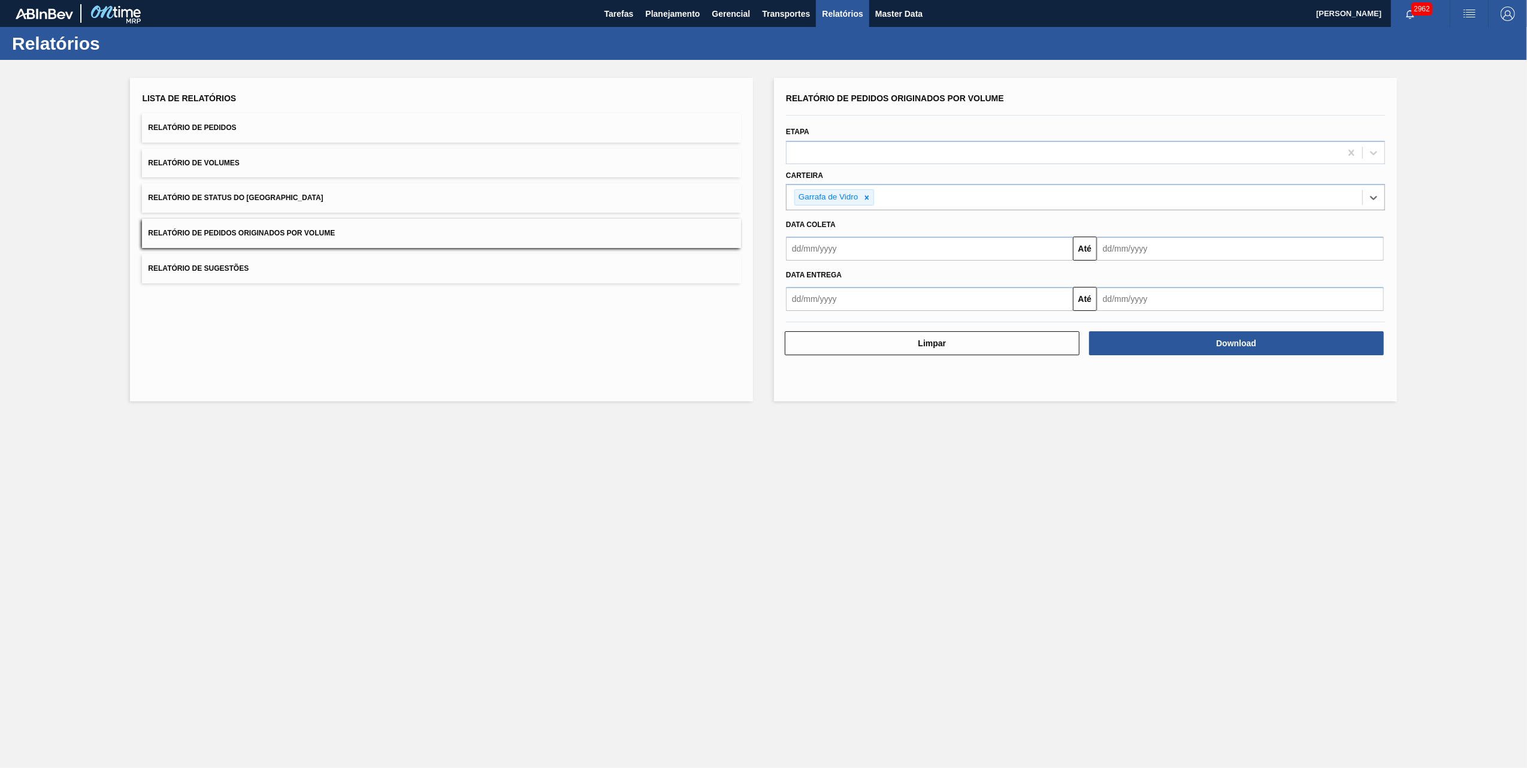
click at [882, 247] on input "text" at bounding box center [929, 249] width 287 height 24
type input "[DATE]"
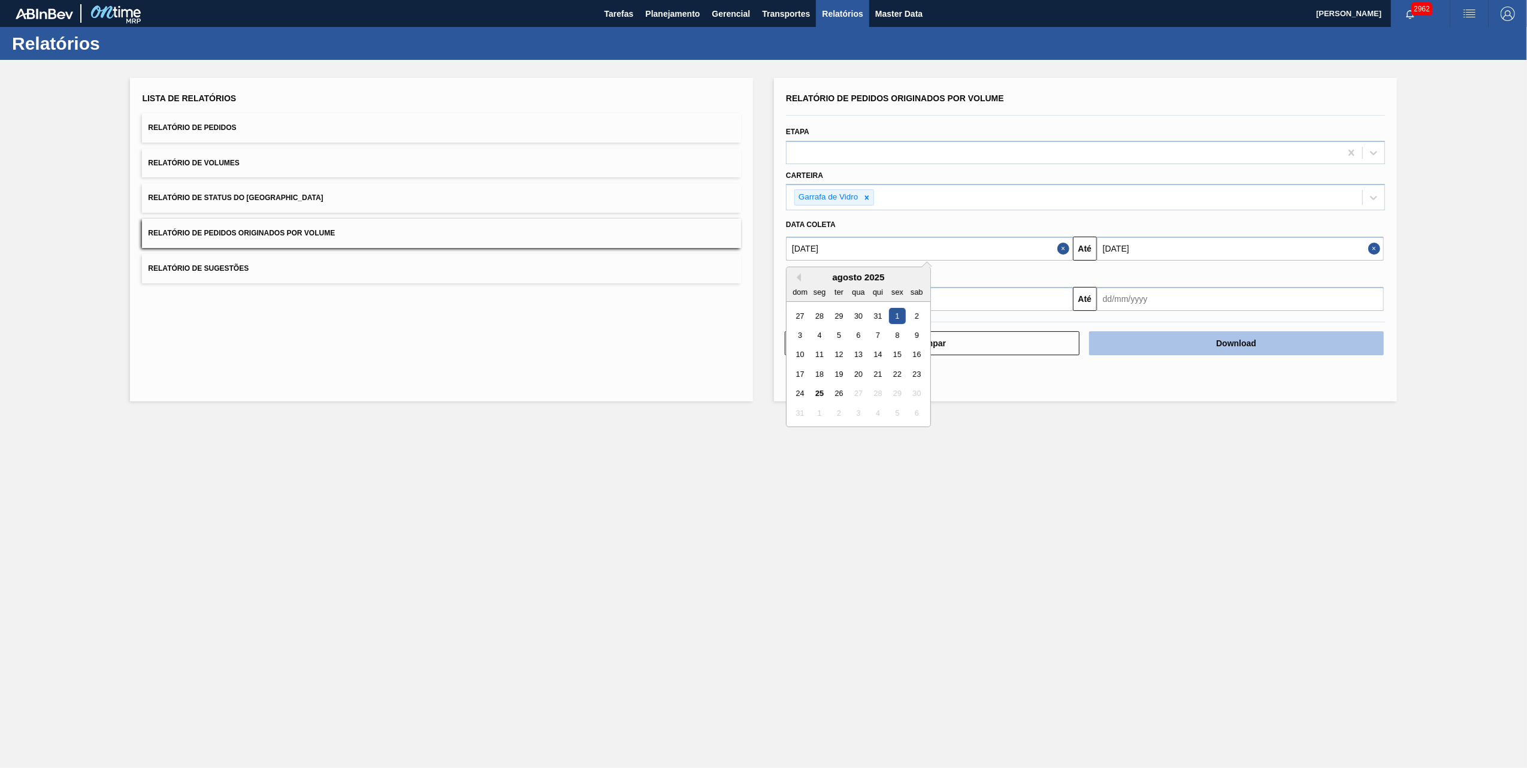
click at [1162, 352] on button "Download" at bounding box center [1236, 343] width 295 height 24
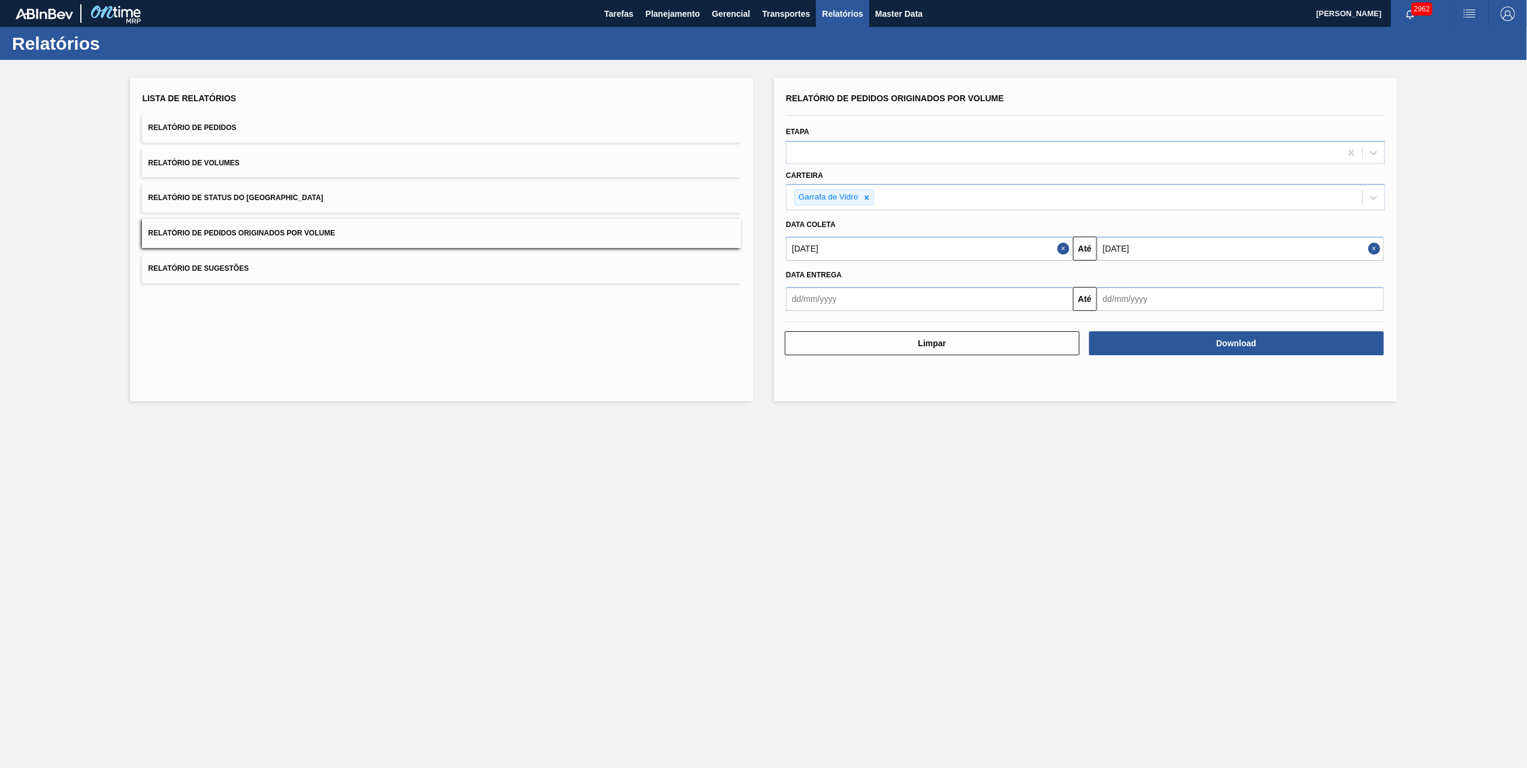
click at [425, 557] on main "Tarefas Planejamento Gerencial Transportes Relatórios Master Data [PERSON_NAME]…" at bounding box center [763, 384] width 1527 height 768
click at [841, 492] on main "Tarefas Planejamento Gerencial Transportes Relatórios Master Data [PERSON_NAME]…" at bounding box center [763, 384] width 1527 height 768
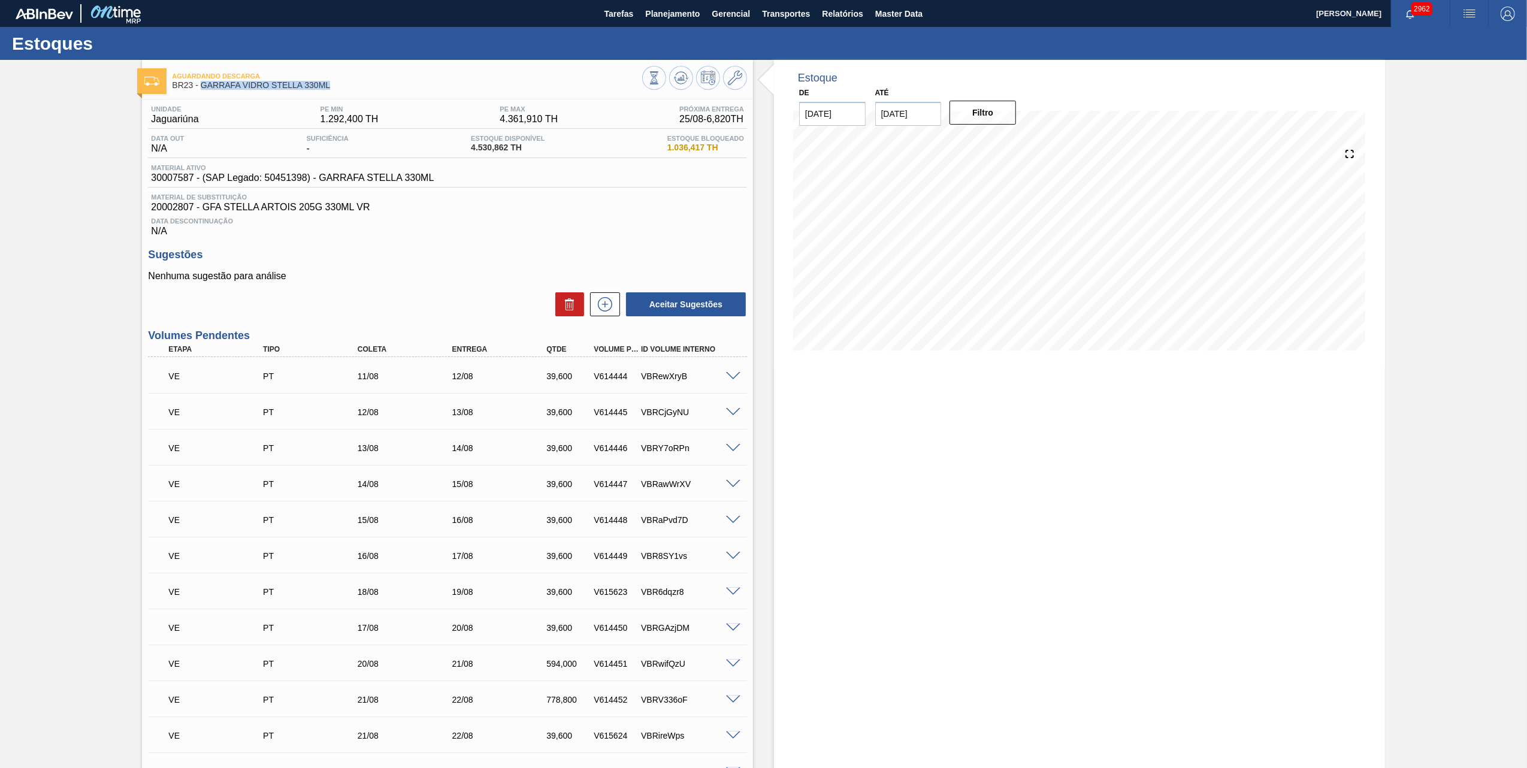
drag, startPoint x: 343, startPoint y: 82, endPoint x: 201, endPoint y: 82, distance: 141.9
click at [201, 82] on span "BR23 - GARRAFA VIDRO STELLA 330ML" at bounding box center [407, 85] width 470 height 9
copy span "GARRAFA VIDRO STELLA 330ML"
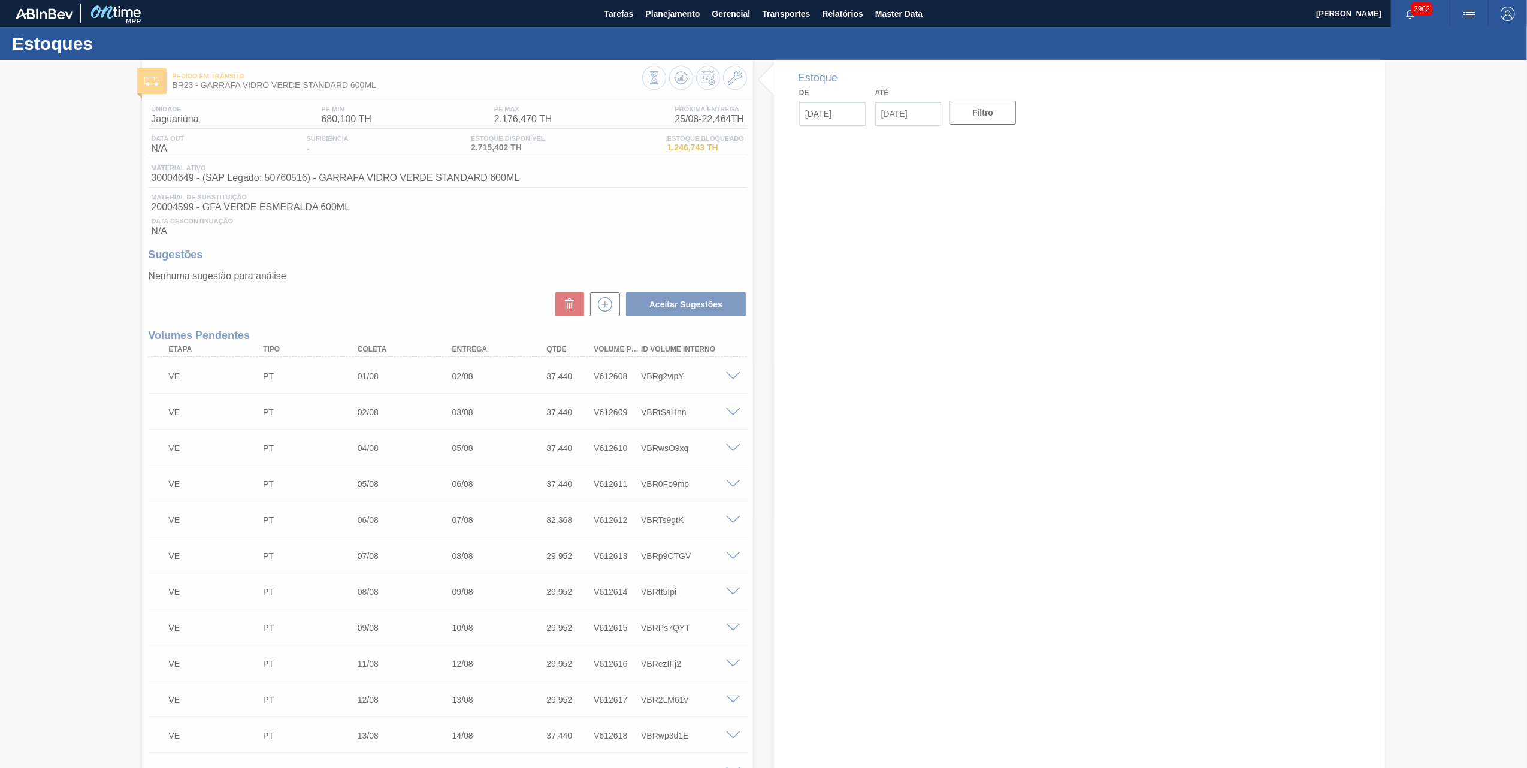
type input "[DATE]"
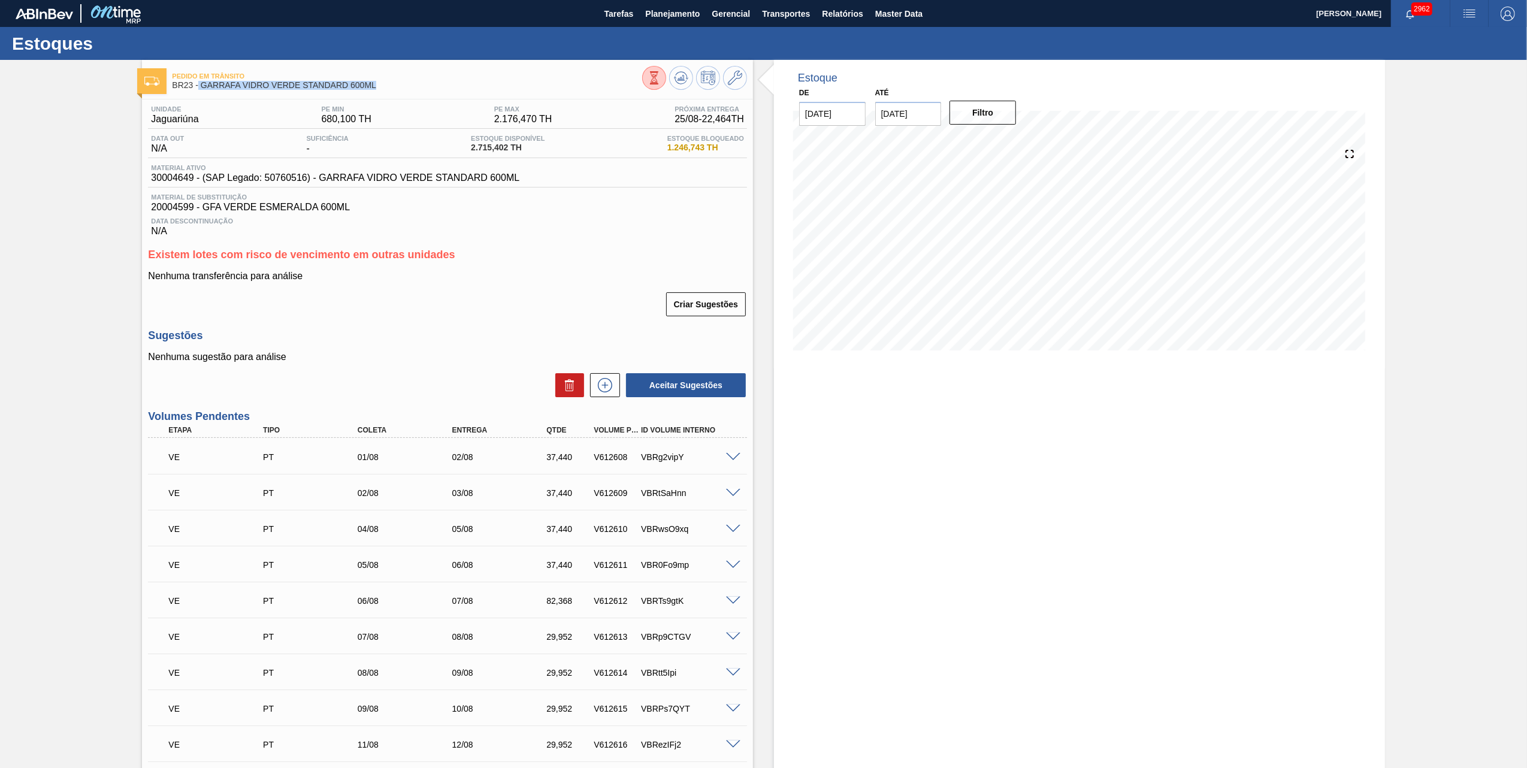
drag, startPoint x: 388, startPoint y: 85, endPoint x: 199, endPoint y: 89, distance: 189.3
click at [199, 89] on span "BR23 - GARRAFA VIDRO VERDE STANDARD 600ML" at bounding box center [407, 85] width 470 height 9
click at [410, 85] on span "BR23 - GARRAFA VIDRO VERDE STANDARD 600ML" at bounding box center [407, 85] width 470 height 9
drag, startPoint x: 410, startPoint y: 85, endPoint x: 201, endPoint y: 90, distance: 209.1
click at [201, 90] on div "Pedido em Trânsito BR23 - GARRAFA VIDRO VERDE STANDARD 600ML" at bounding box center [407, 81] width 470 height 27
